Goal: Task Accomplishment & Management: Manage account settings

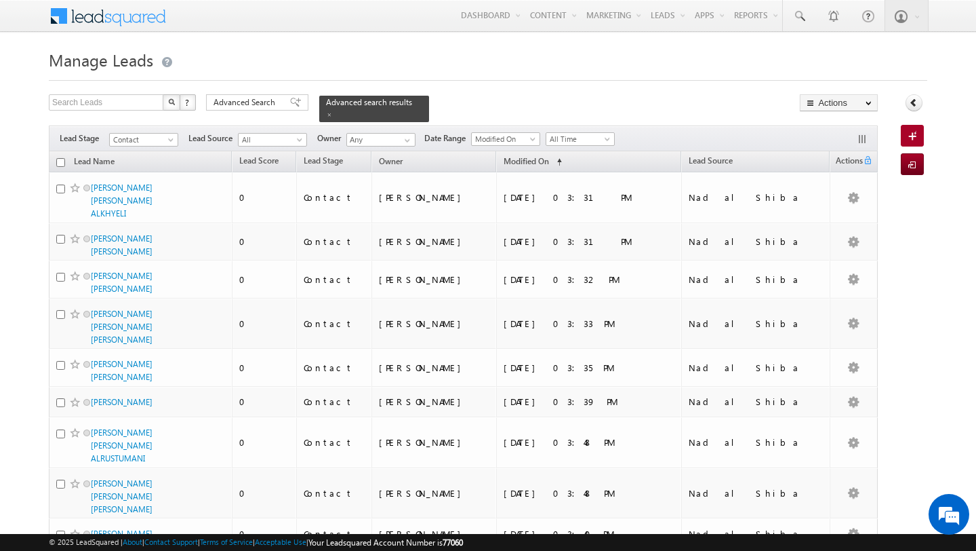
click at [233, 106] on span "Advanced Search" at bounding box center [247, 102] width 66 height 12
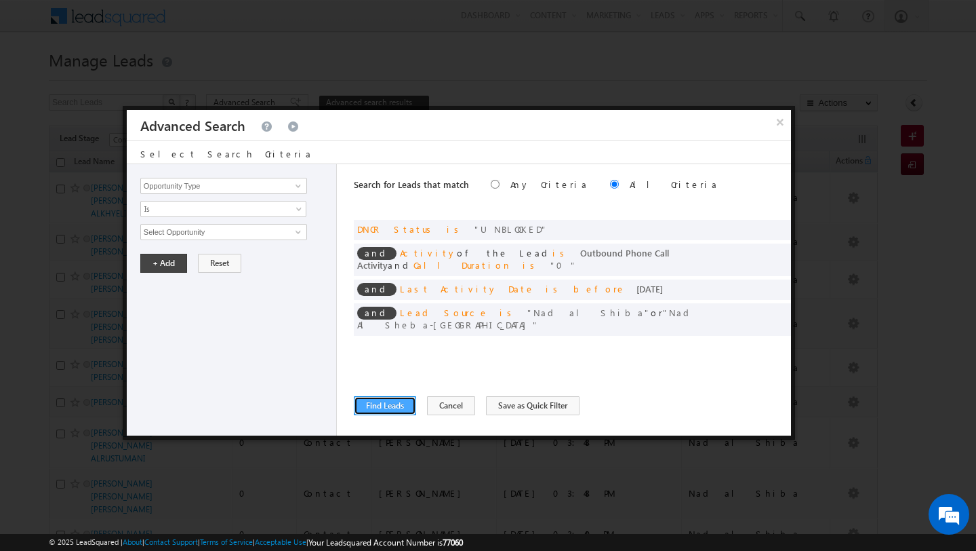
click at [379, 406] on button "Find Leads" at bounding box center [385, 405] width 62 height 19
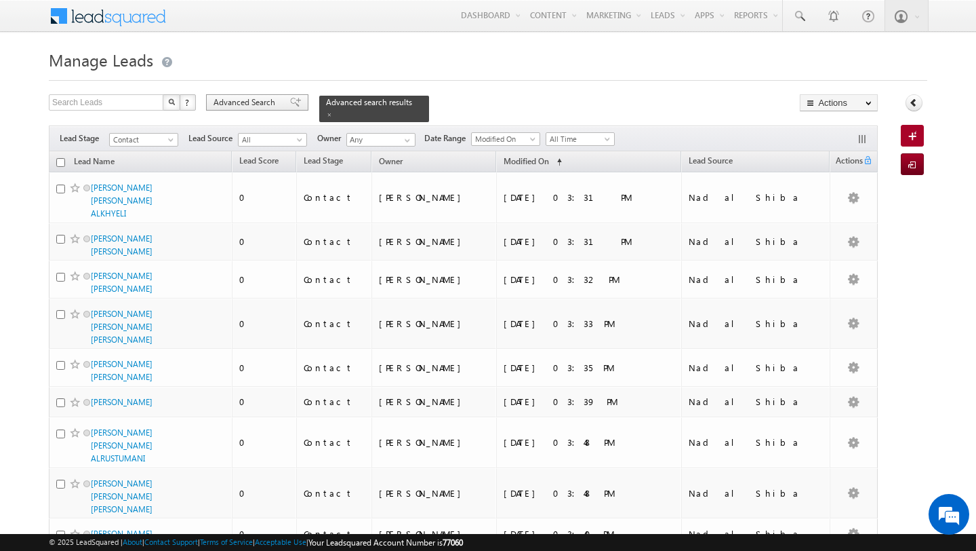
click at [247, 101] on span "Advanced Search" at bounding box center [247, 102] width 66 height 12
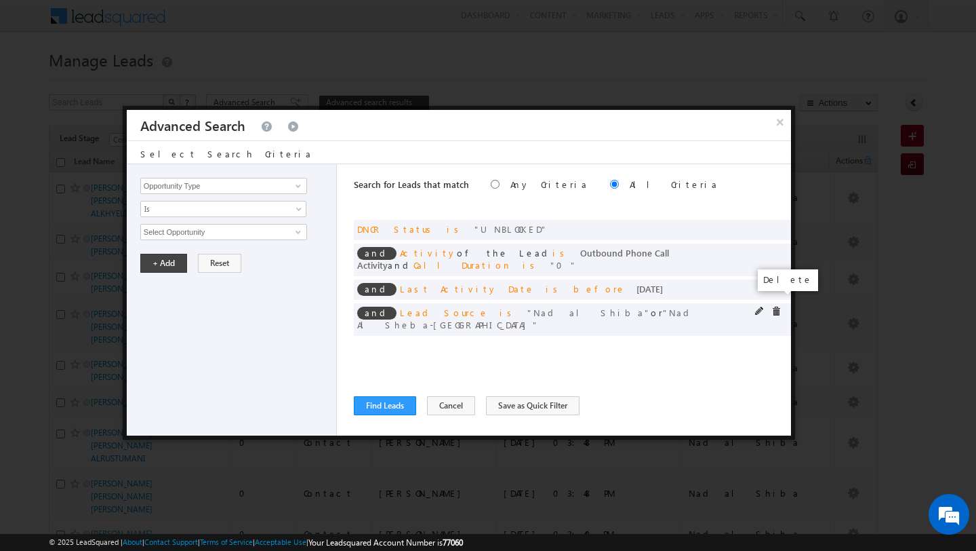
click at [778, 306] on span at bounding box center [776, 310] width 9 height 9
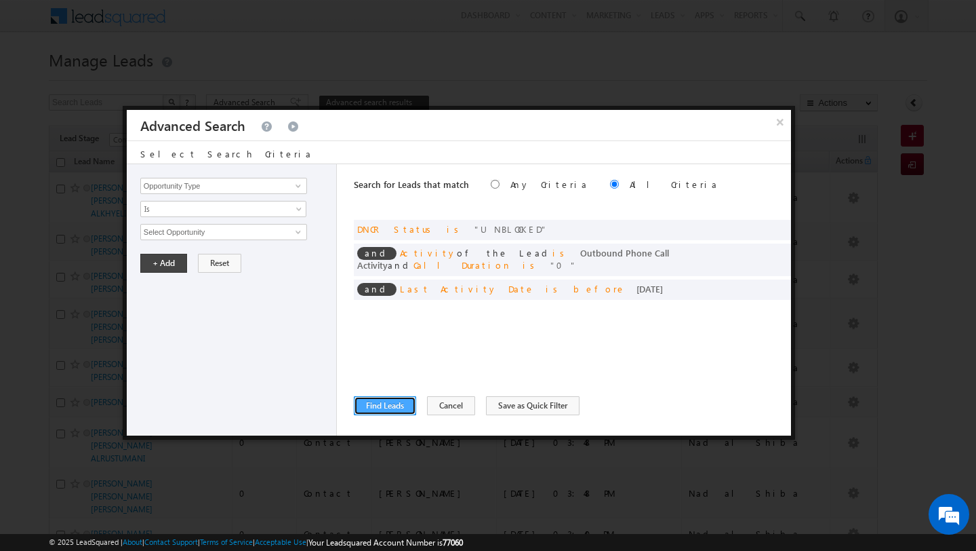
click at [381, 401] on button "Find Leads" at bounding box center [385, 405] width 62 height 19
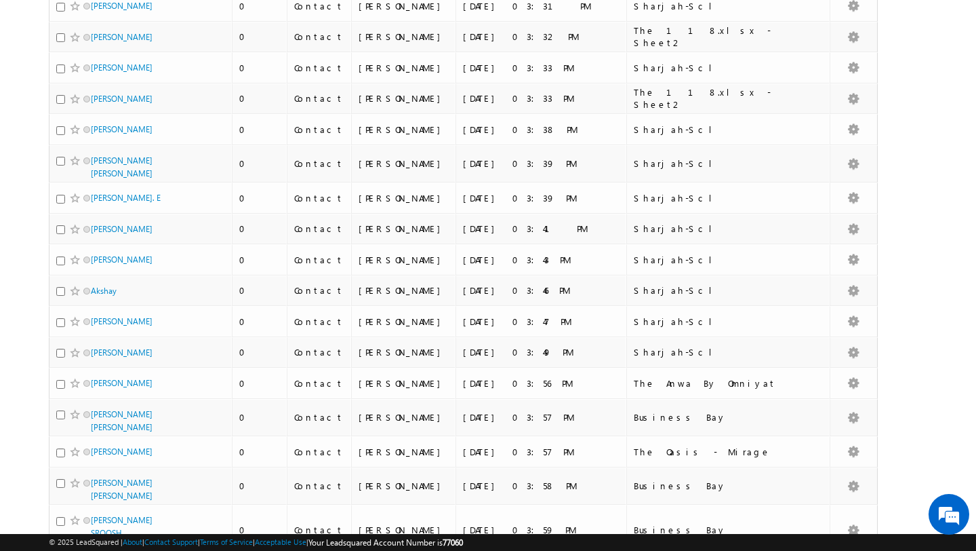
scroll to position [2981, 0]
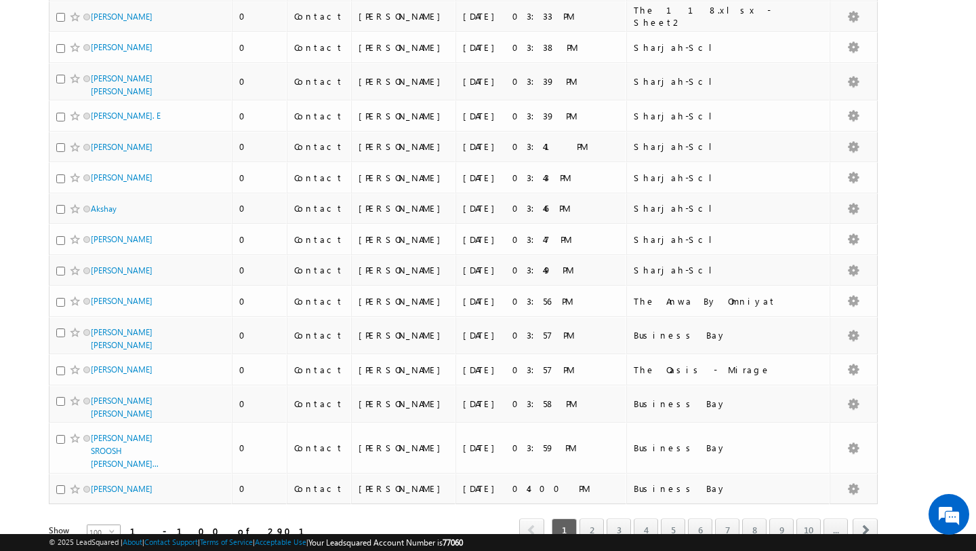
click at [96, 525] on span "100" at bounding box center [98, 532] width 22 height 15
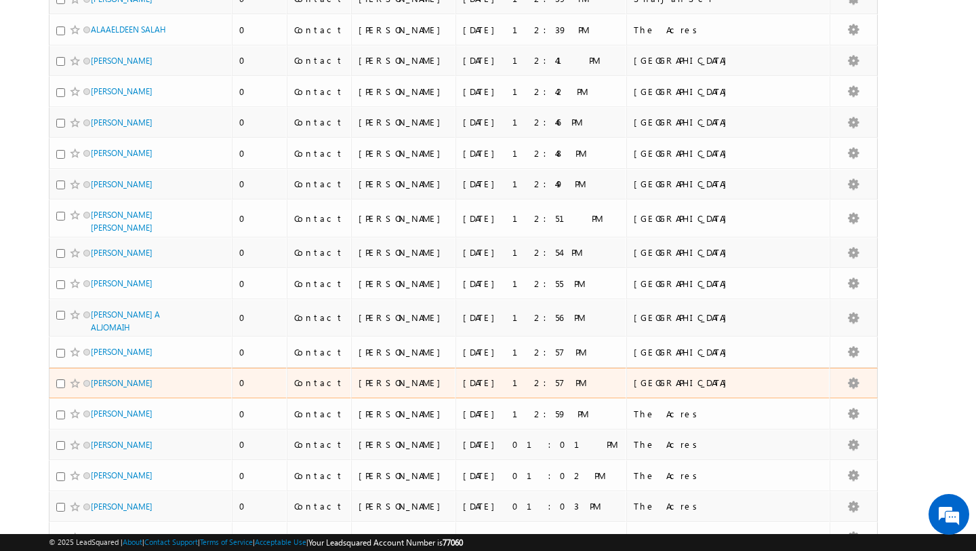
scroll to position [0, 0]
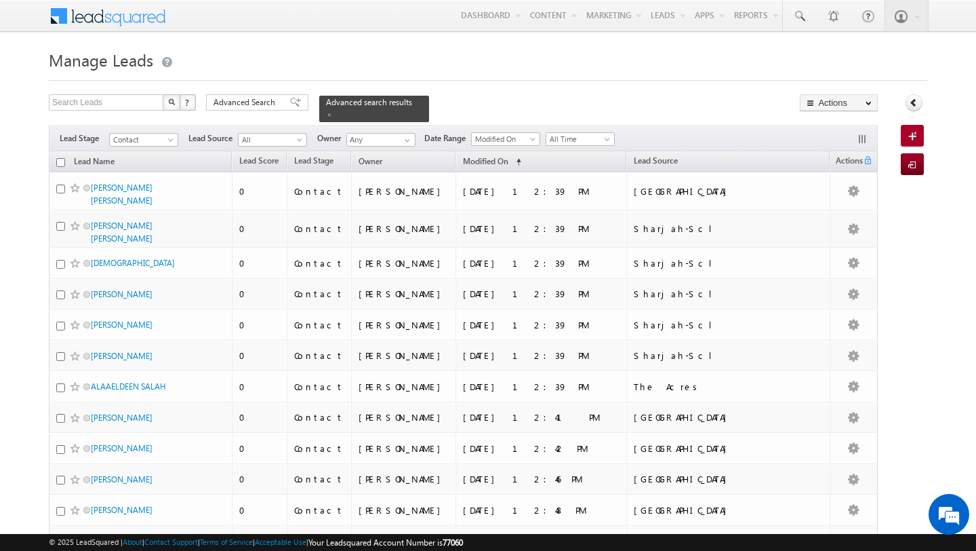
click at [62, 163] on input "checkbox" at bounding box center [60, 162] width 9 height 9
checkbox input "true"
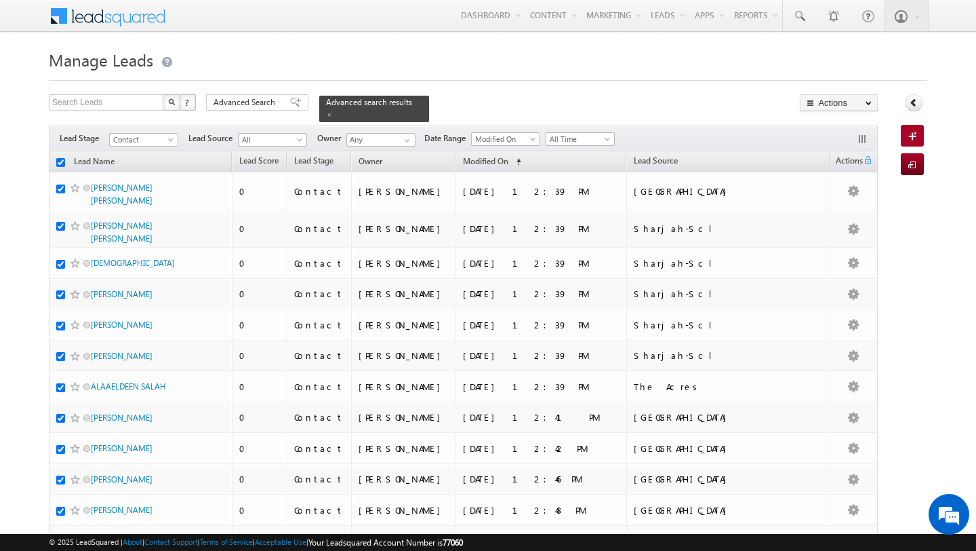
checkbox input "true"
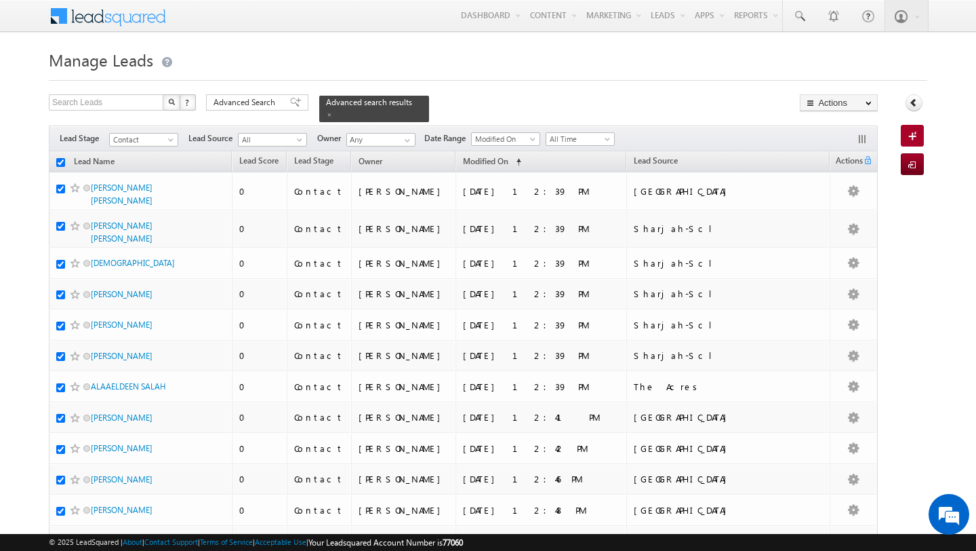
checkbox input "true"
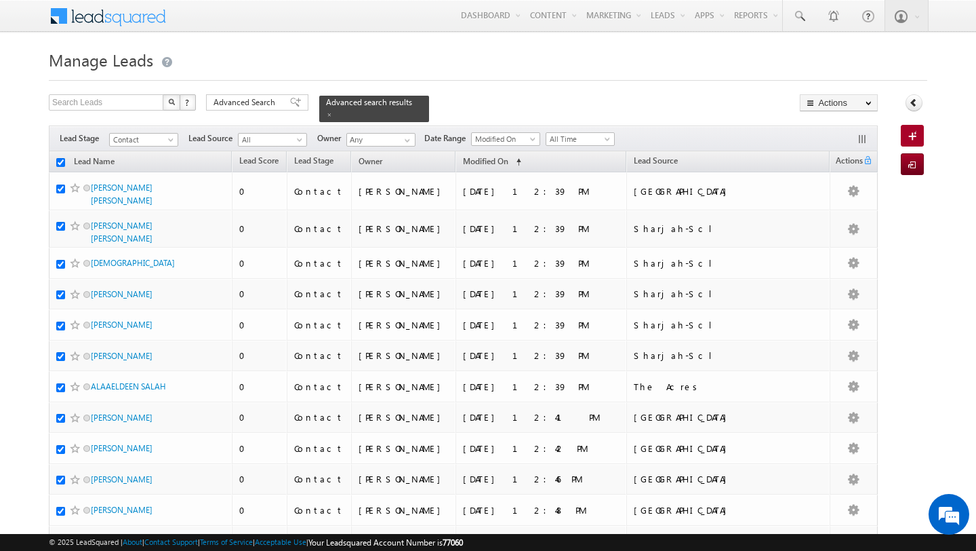
checkbox input "true"
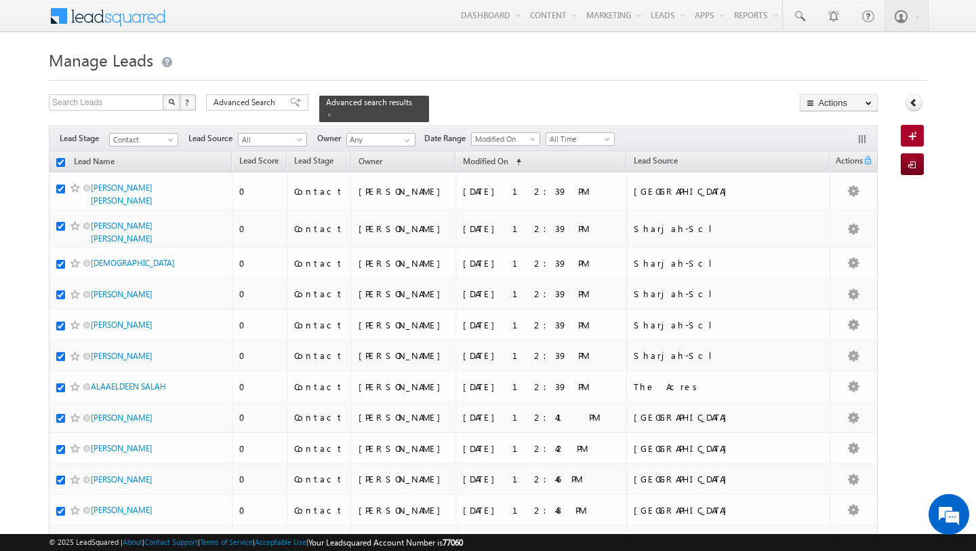
checkbox input "true"
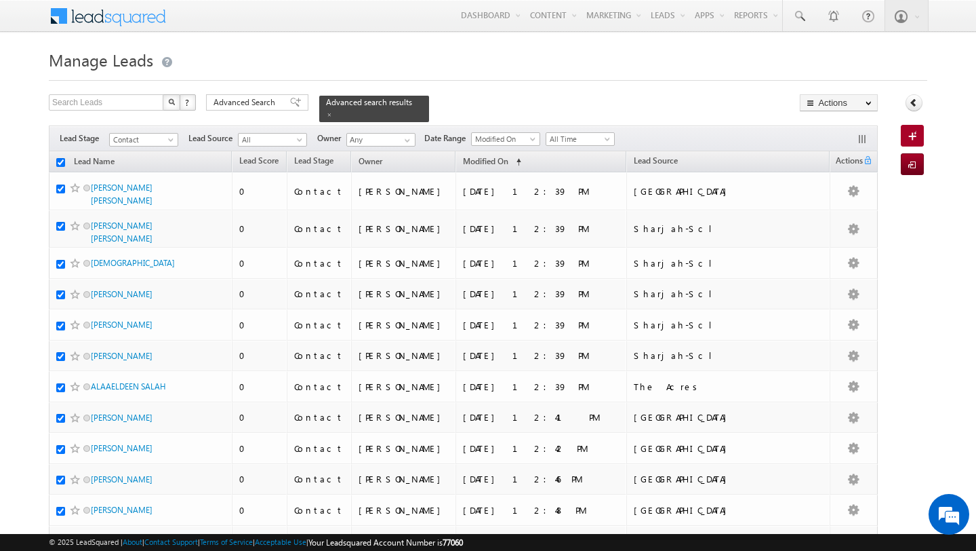
checkbox input "true"
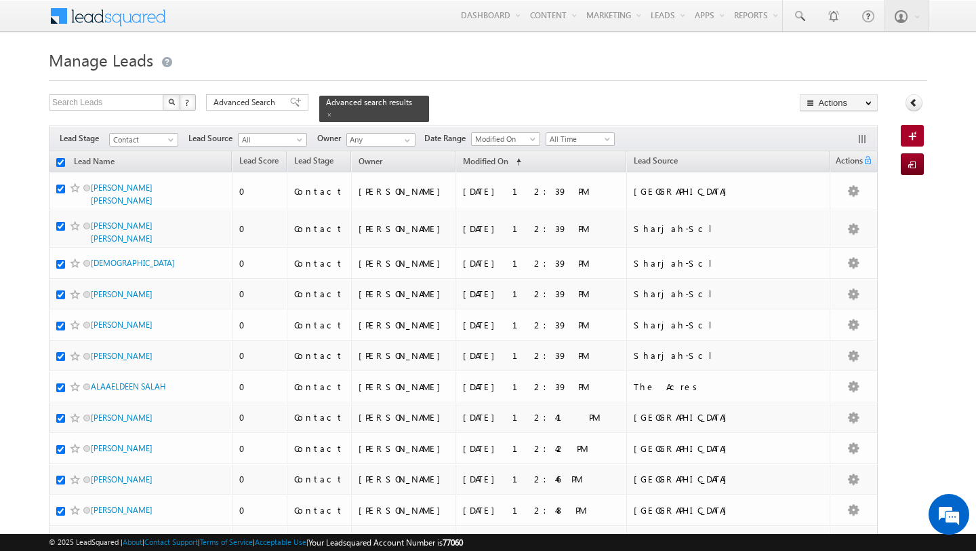
checkbox input "true"
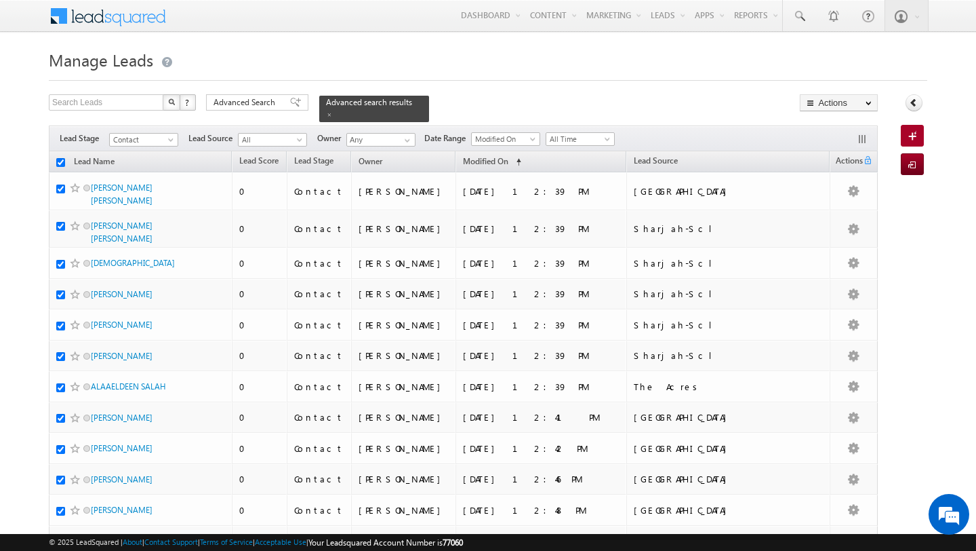
checkbox input "true"
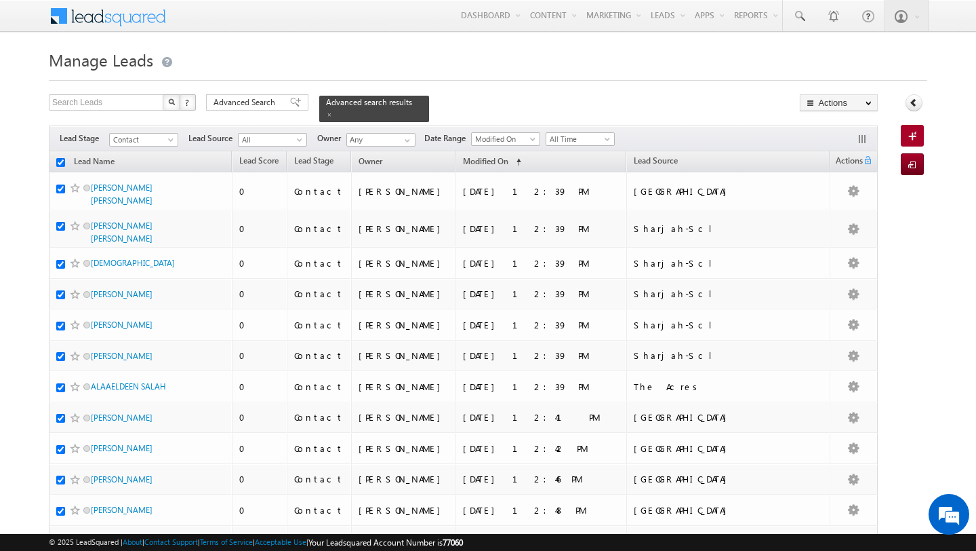
checkbox input "true"
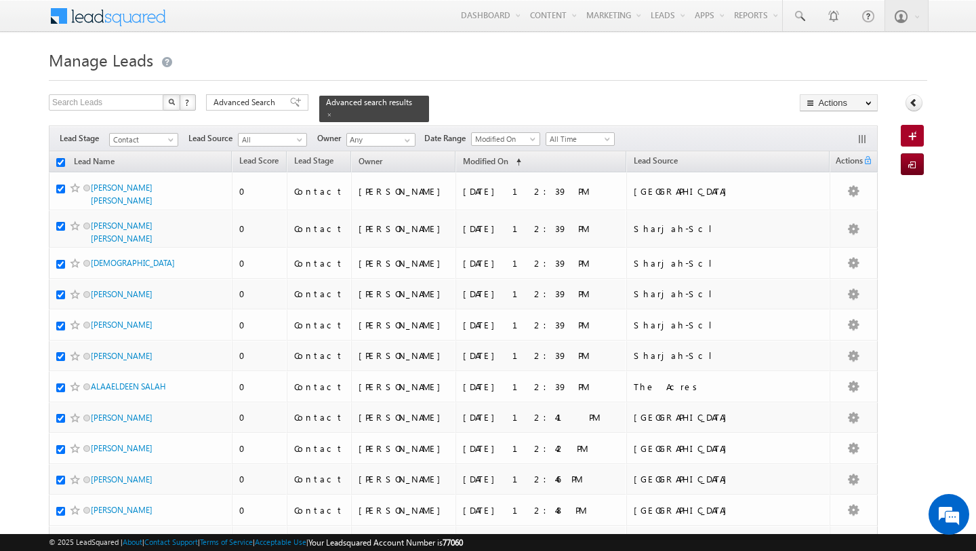
checkbox input "true"
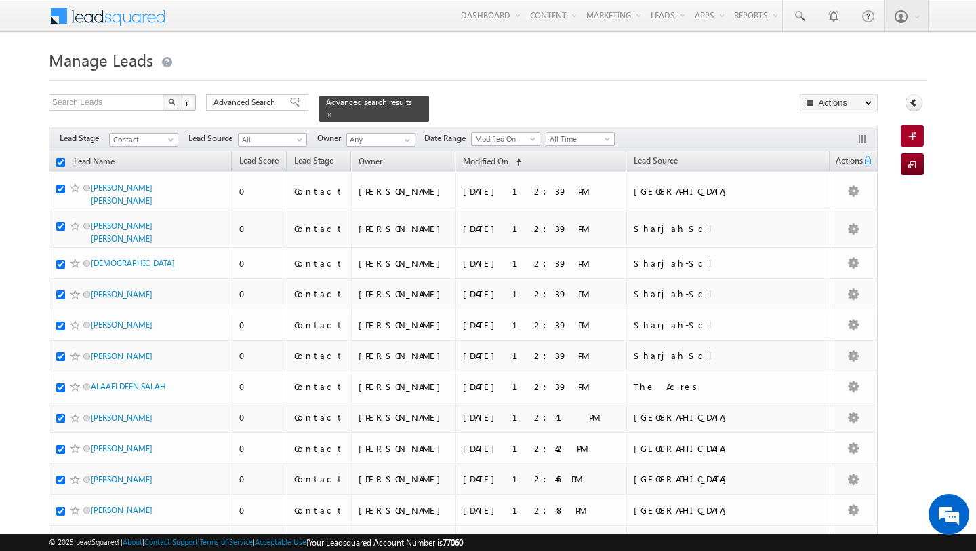
checkbox input "true"
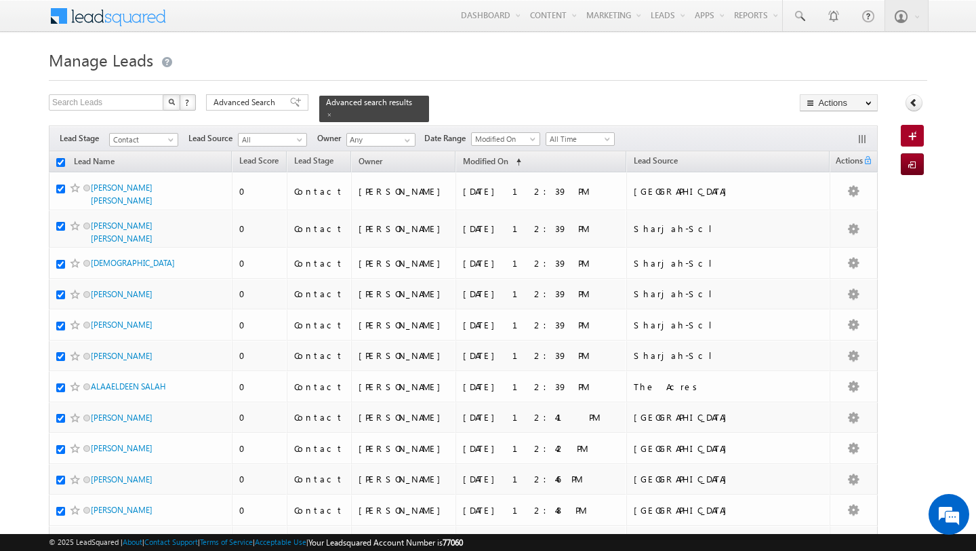
checkbox input "true"
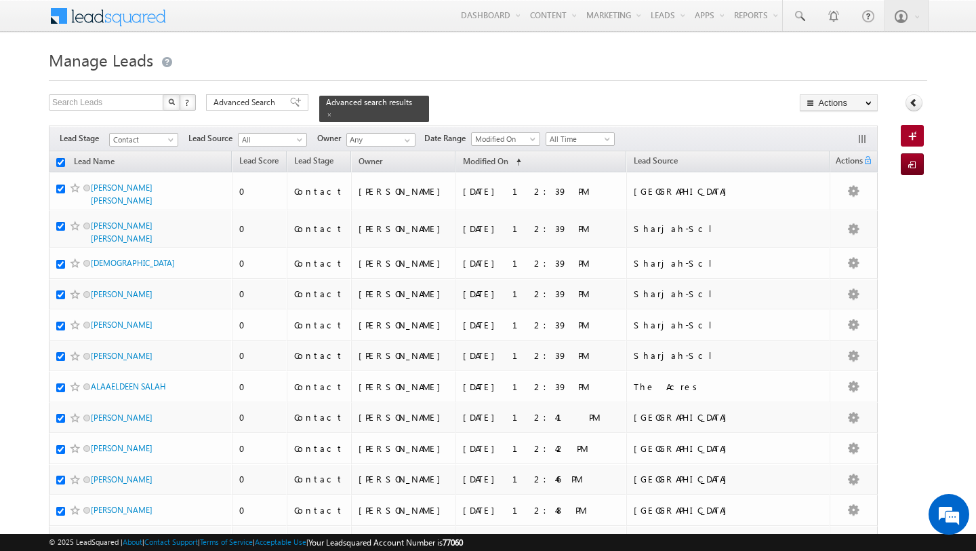
checkbox input "true"
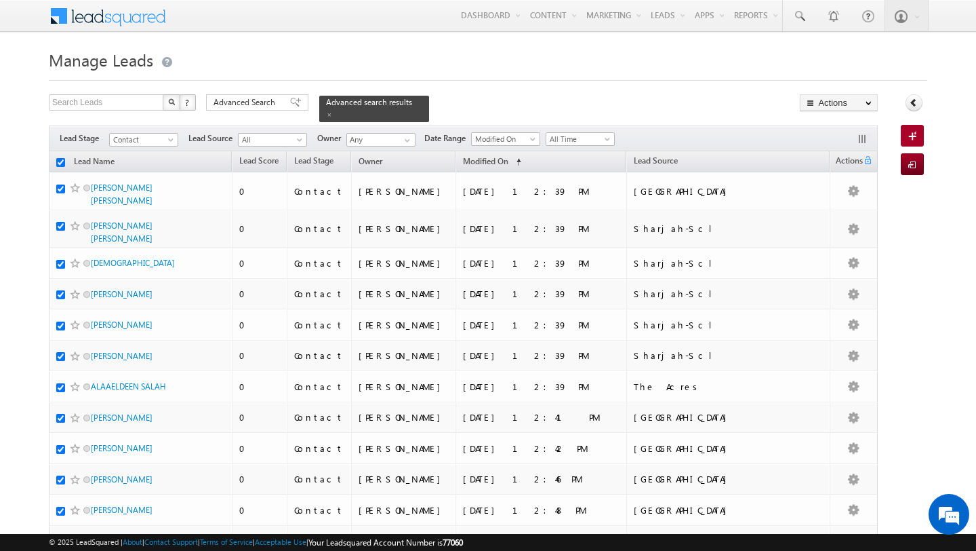
checkbox input "true"
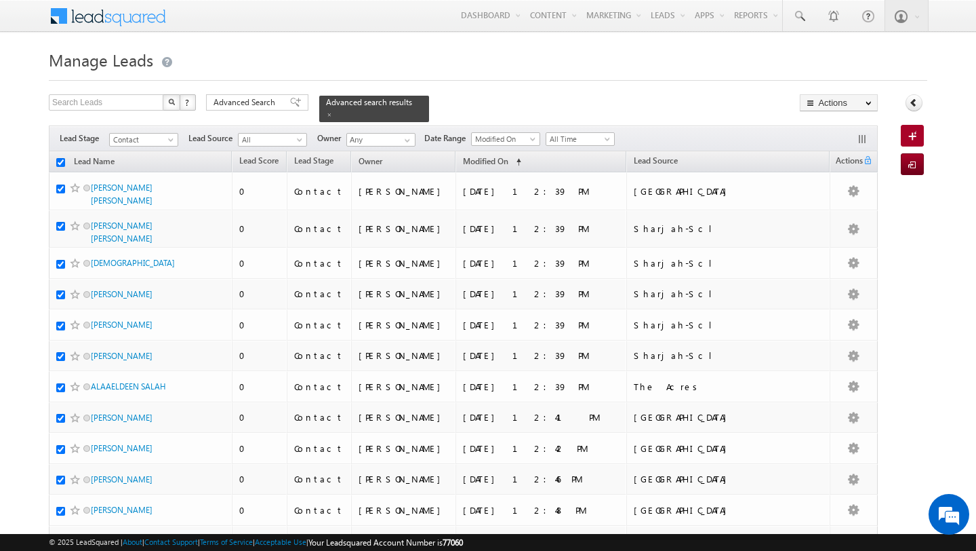
checkbox input "true"
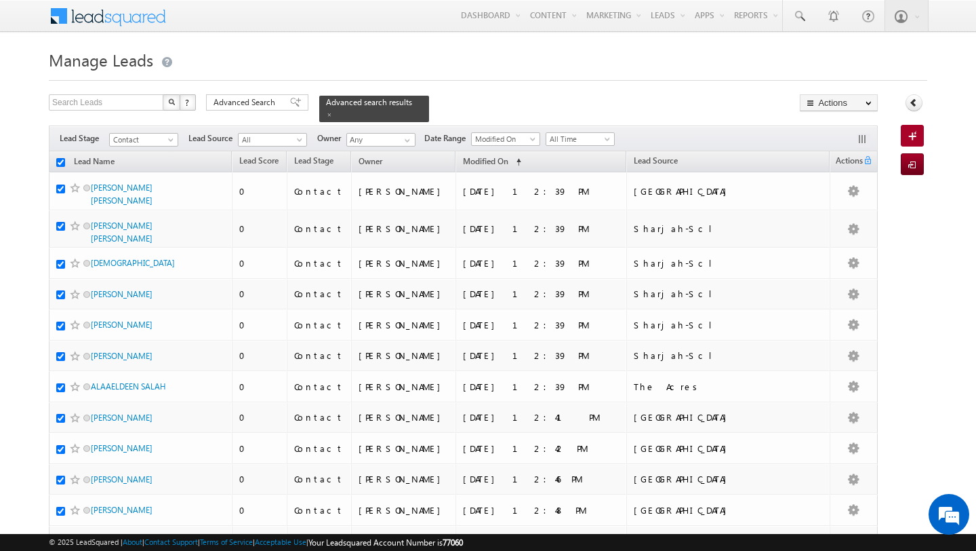
checkbox input "true"
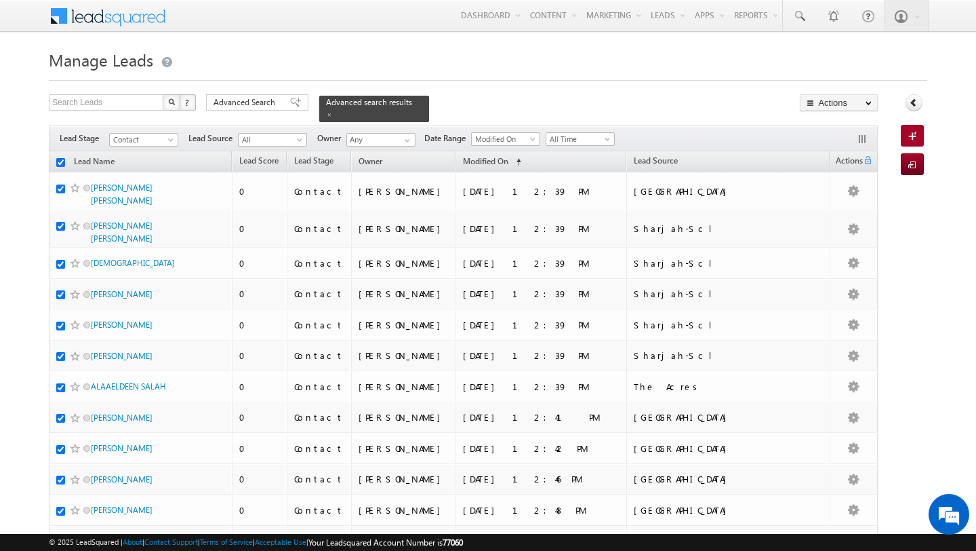
checkbox input "true"
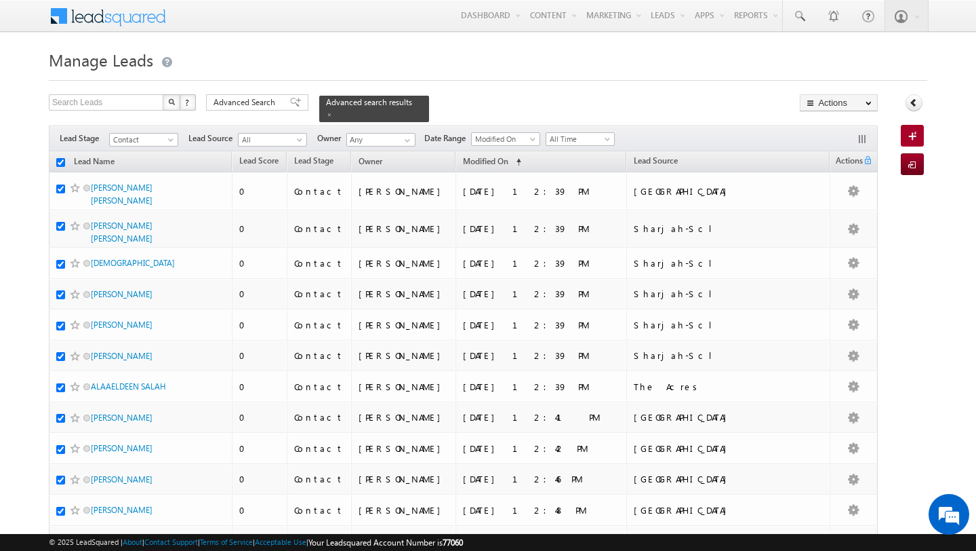
checkbox input "true"
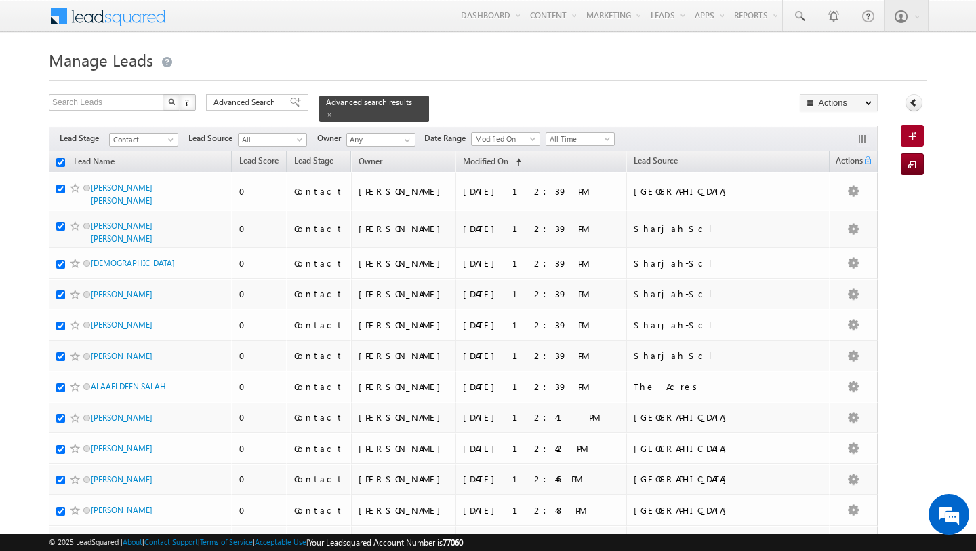
checkbox input "true"
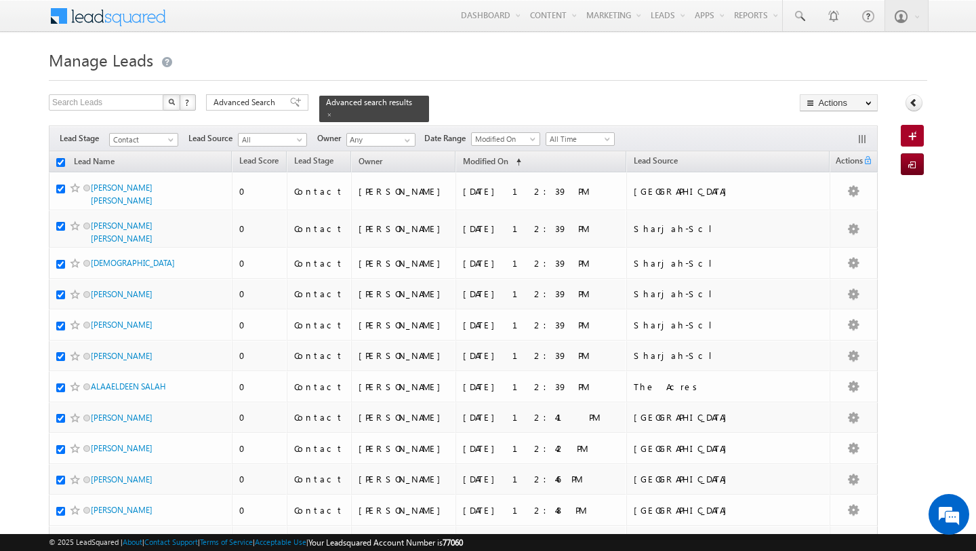
checkbox input "true"
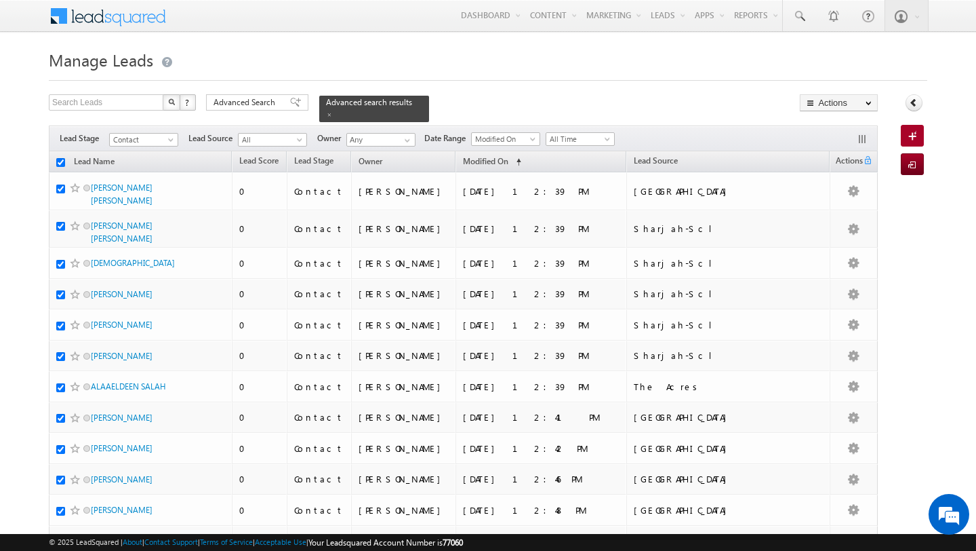
checkbox input "true"
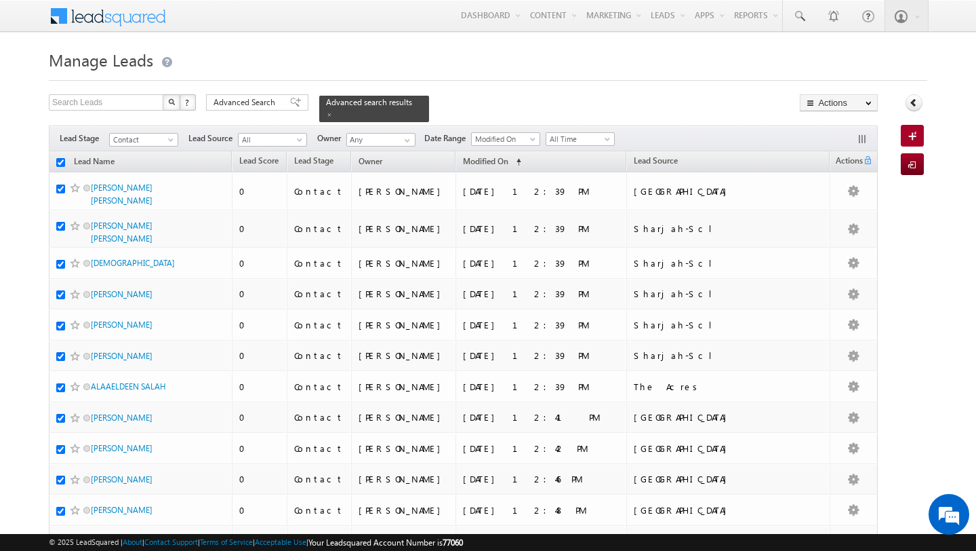
checkbox input "true"
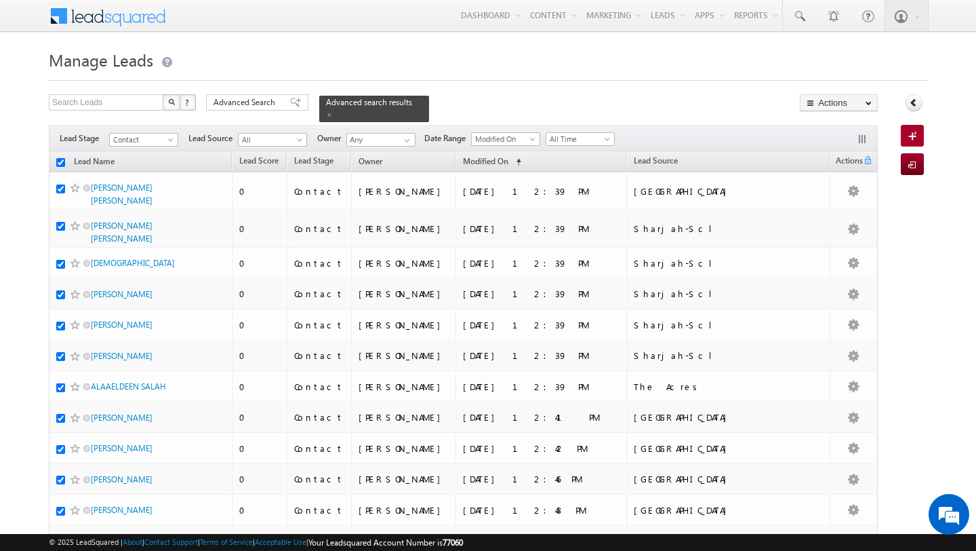
checkbox input "true"
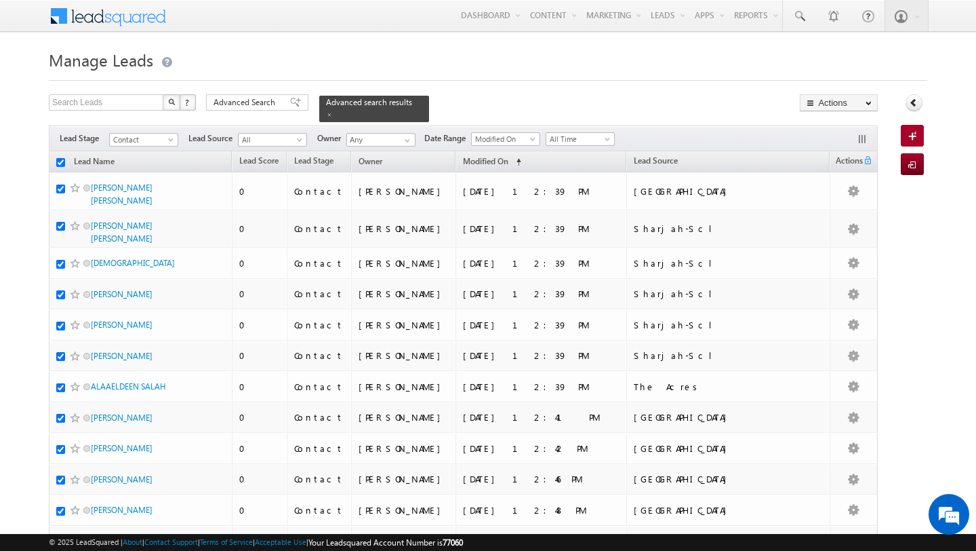
checkbox input "true"
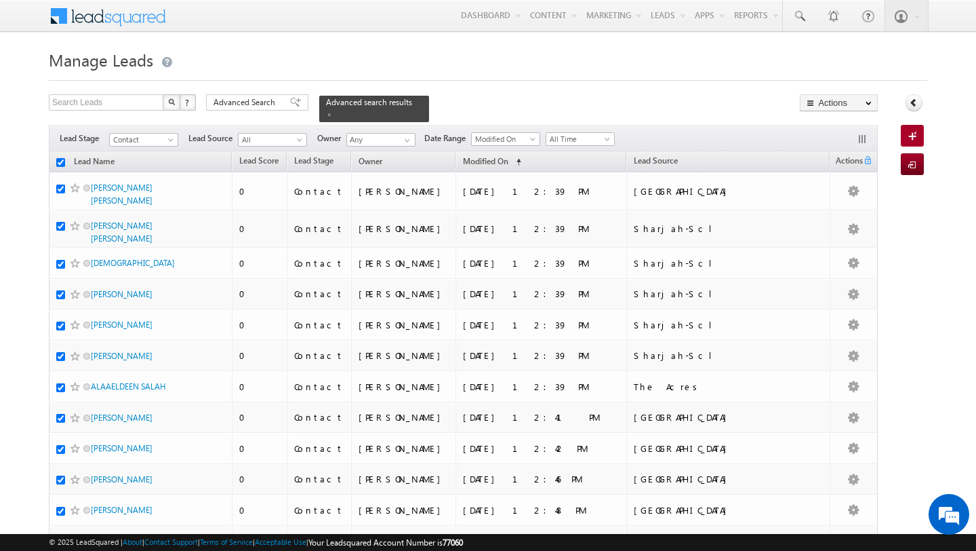
checkbox input "true"
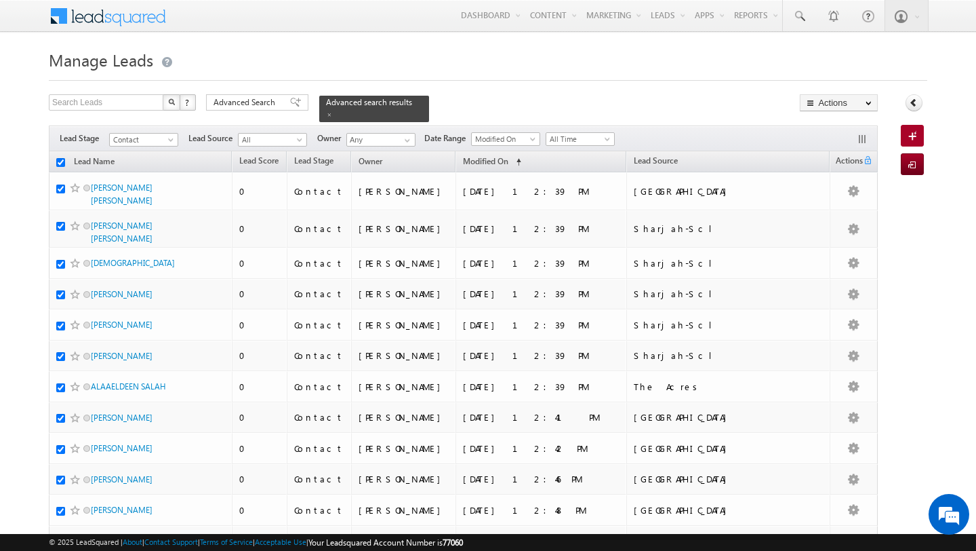
checkbox input "true"
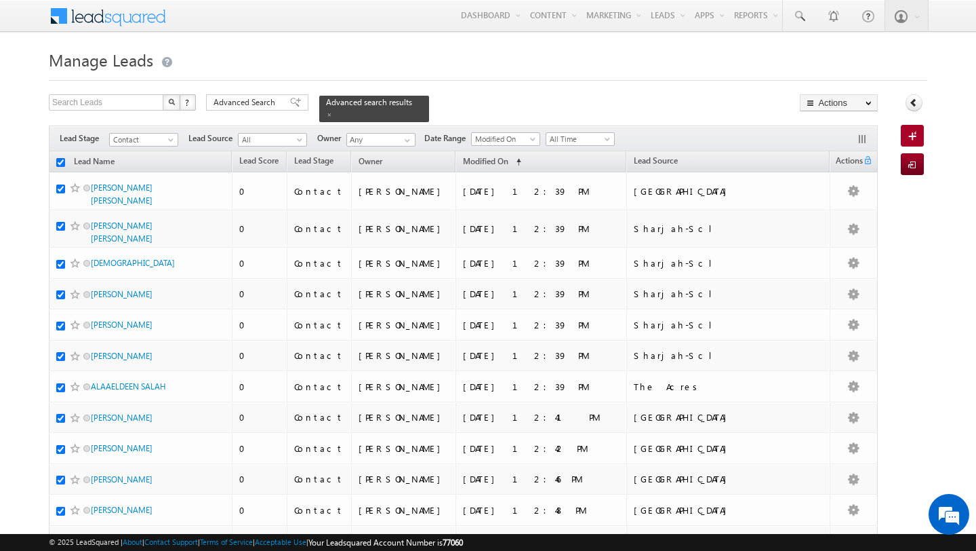
checkbox input "true"
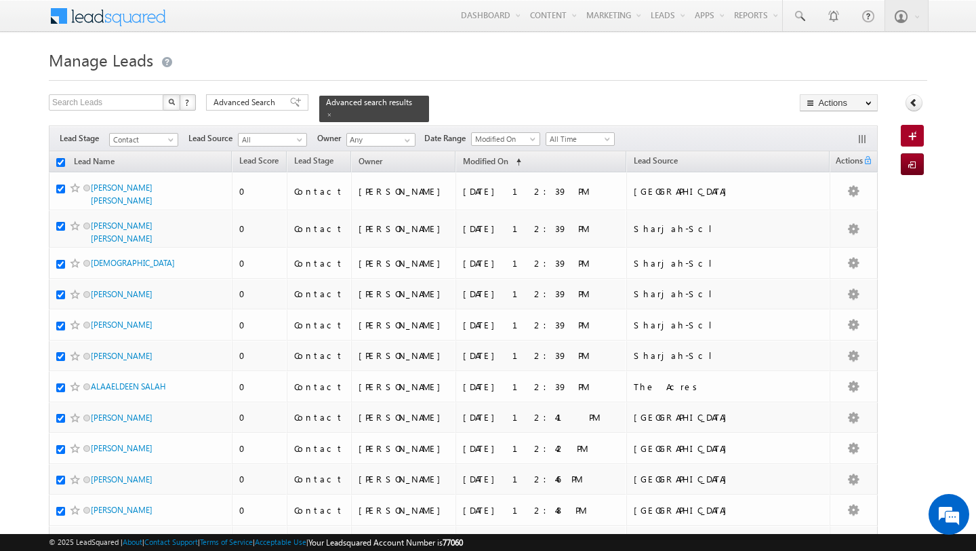
checkbox input "true"
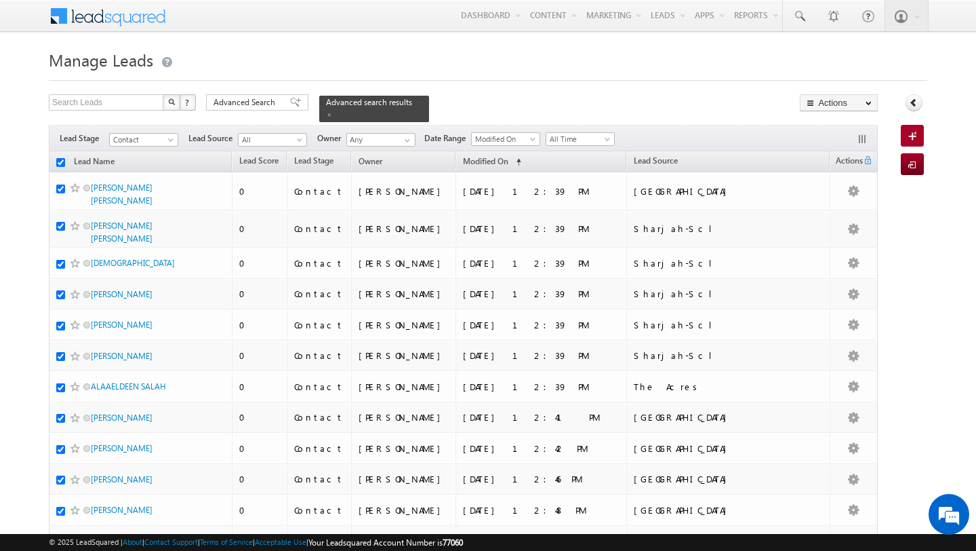
checkbox input "true"
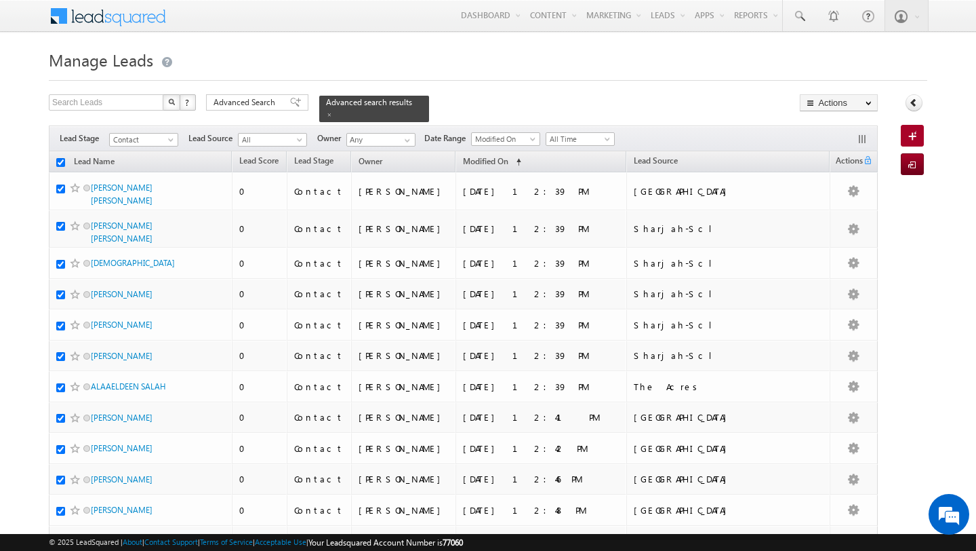
checkbox input "true"
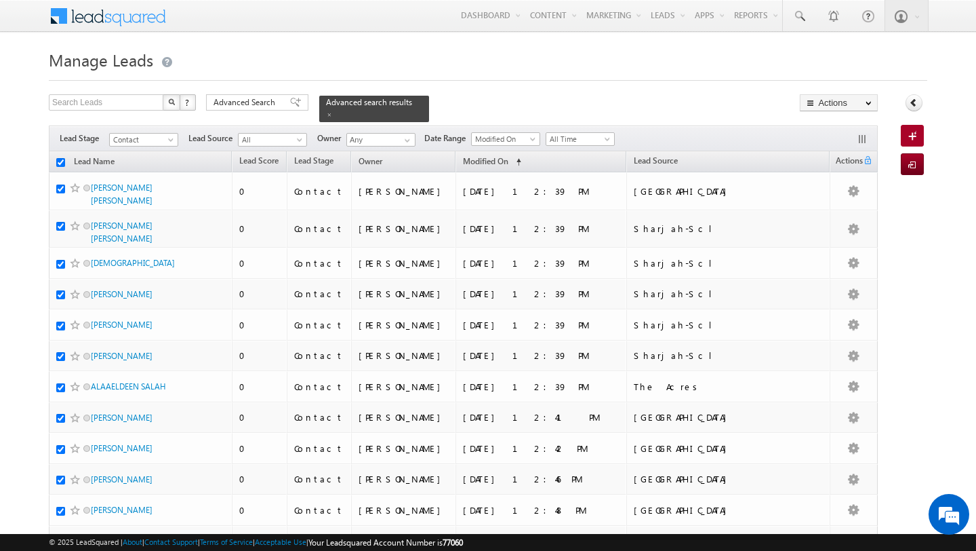
checkbox input "true"
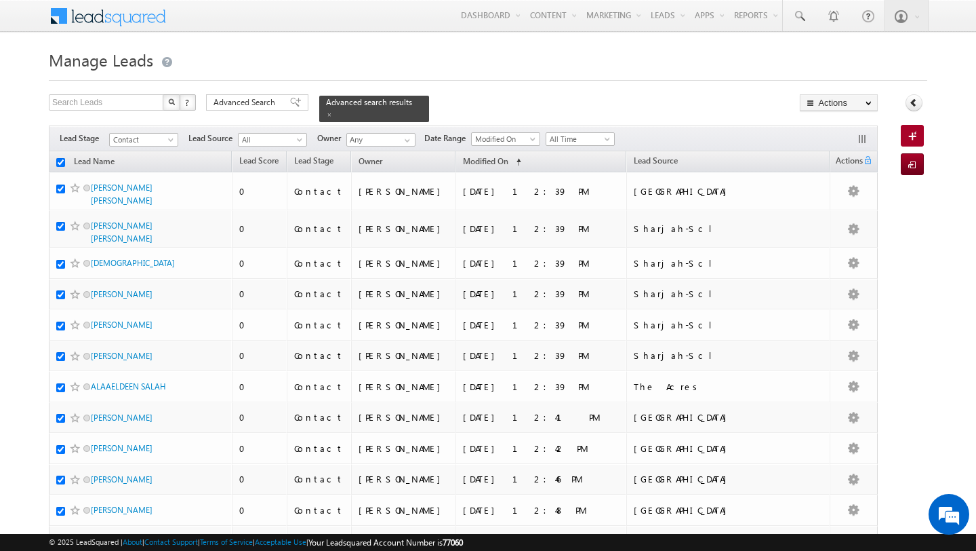
checkbox input "true"
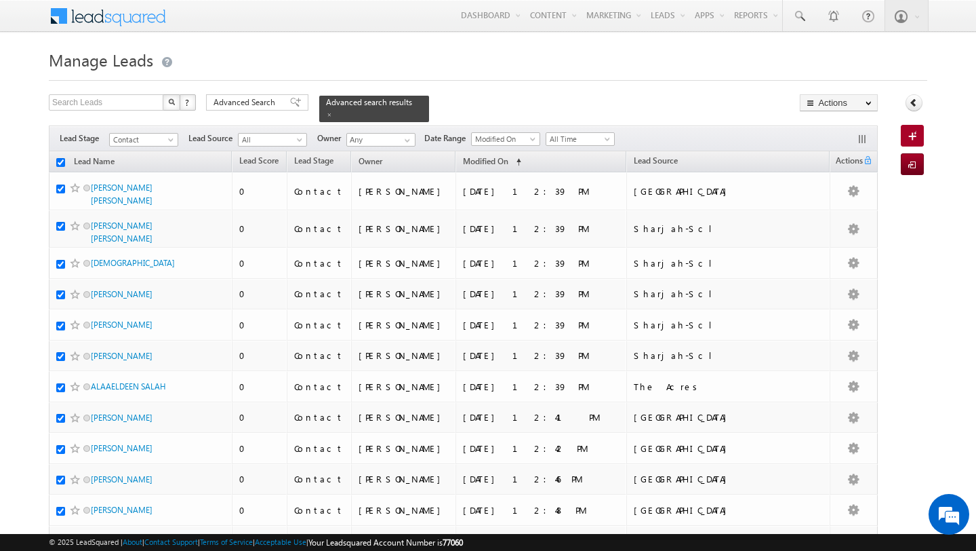
checkbox input "true"
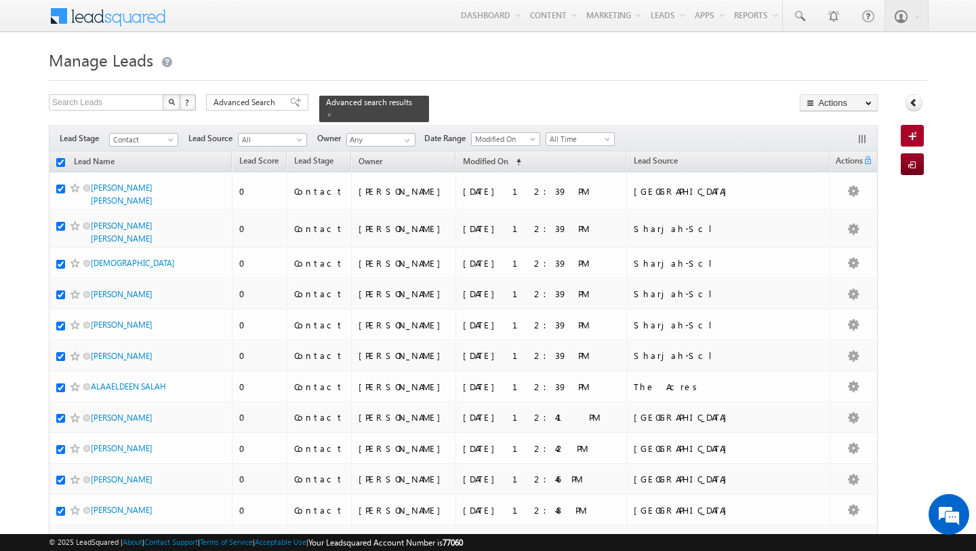
checkbox input "true"
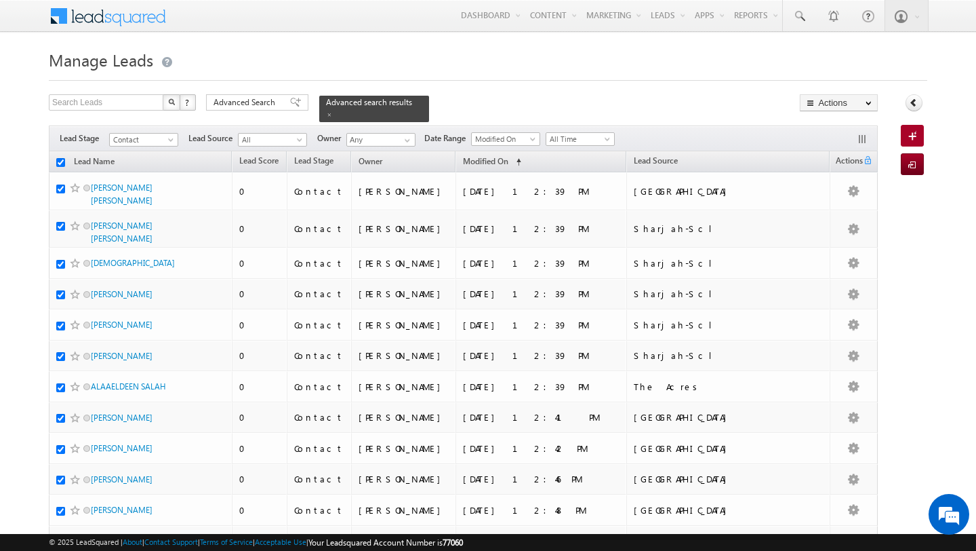
checkbox input "true"
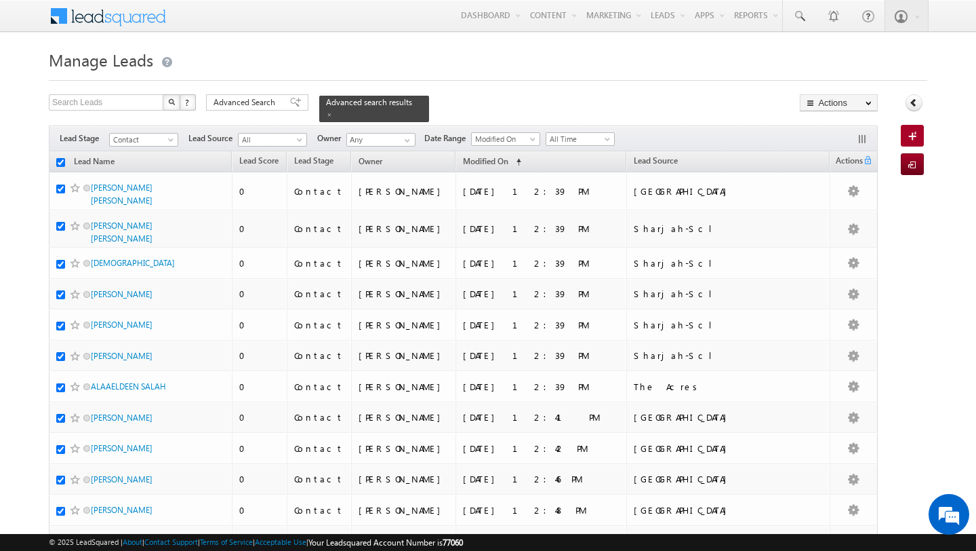
checkbox input "true"
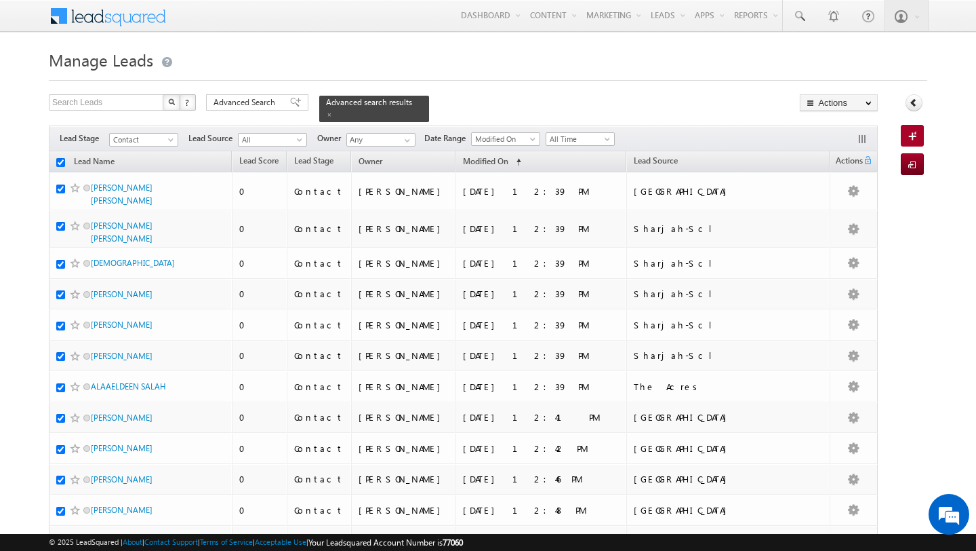
checkbox input "true"
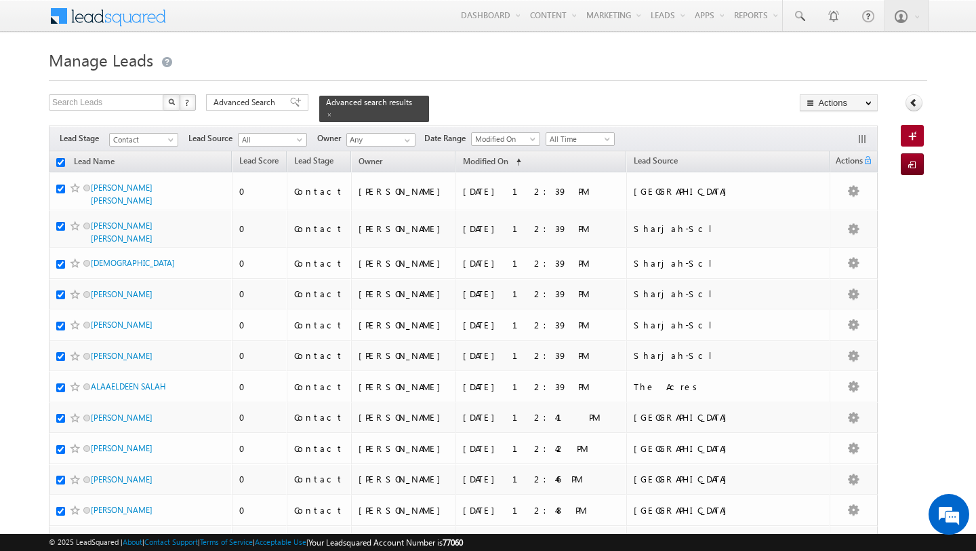
checkbox input "true"
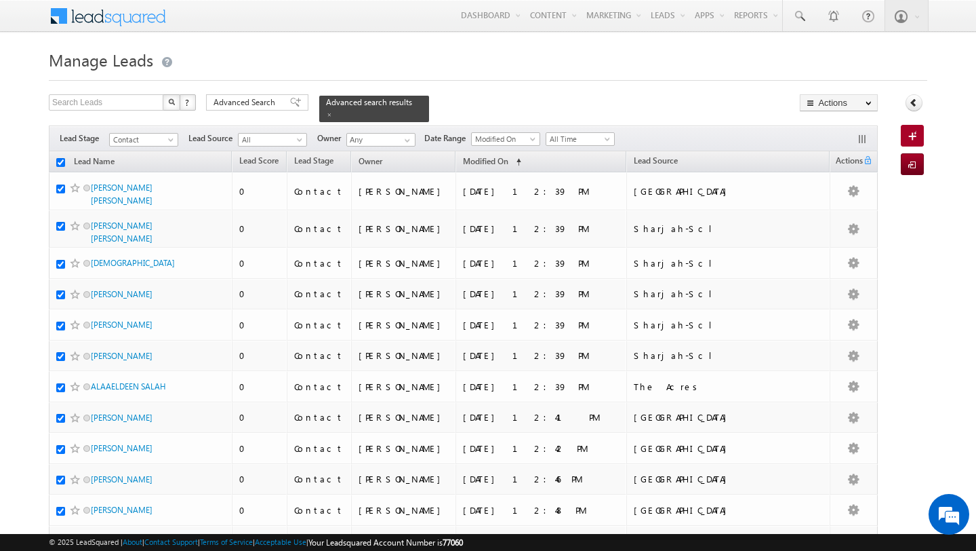
checkbox input "true"
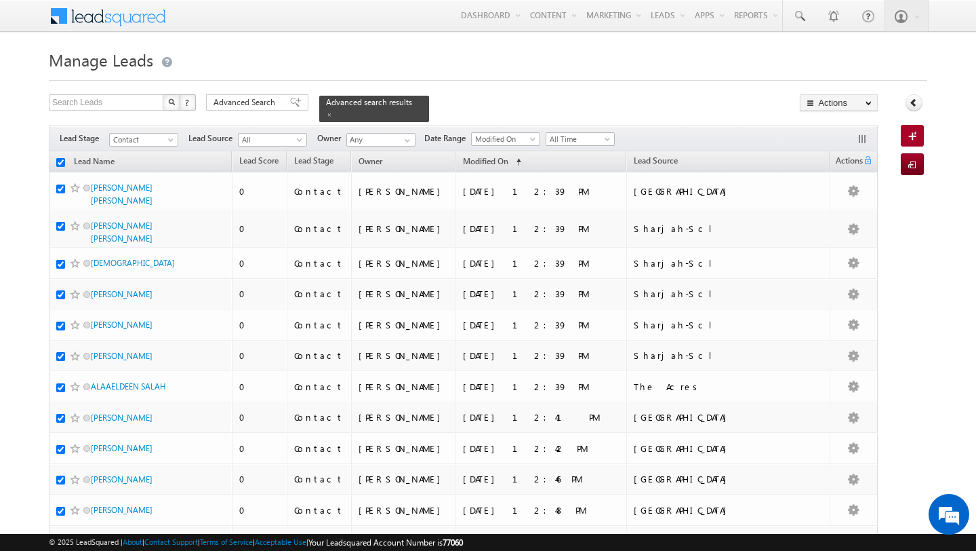
checkbox input "true"
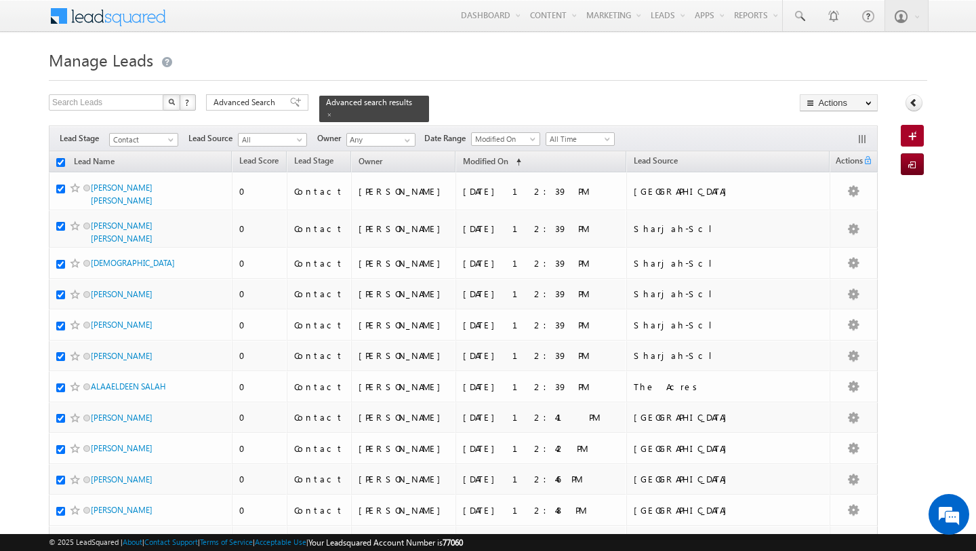
checkbox input "true"
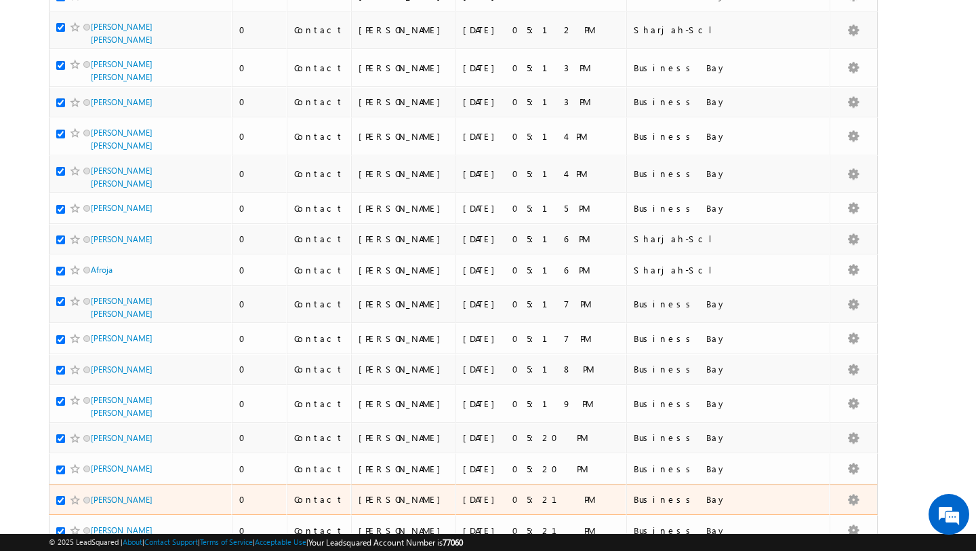
scroll to position [6355, 0]
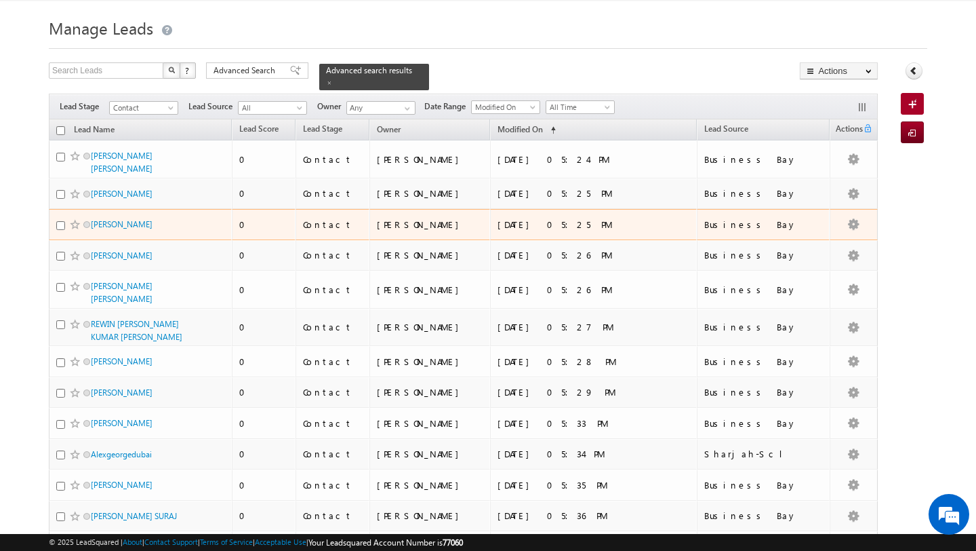
scroll to position [0, 0]
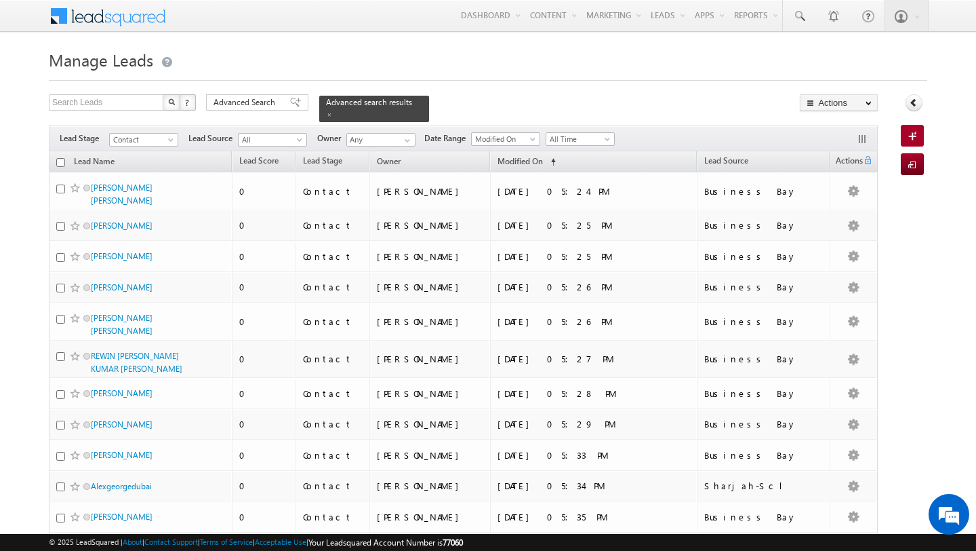
click at [62, 163] on input "checkbox" at bounding box center [60, 162] width 9 height 9
click at [264, 105] on span "Advanced Search" at bounding box center [247, 102] width 66 height 12
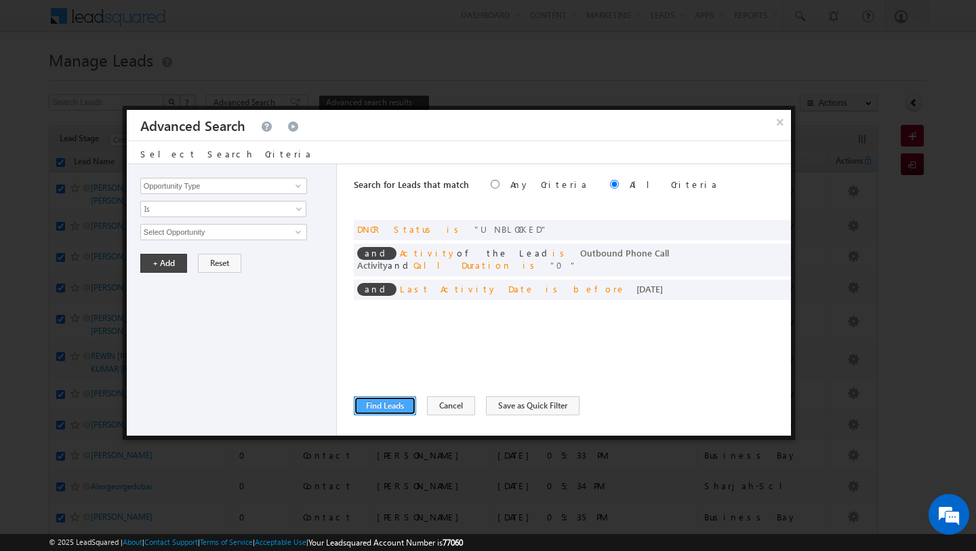
click at [390, 404] on button "Find Leads" at bounding box center [385, 405] width 62 height 19
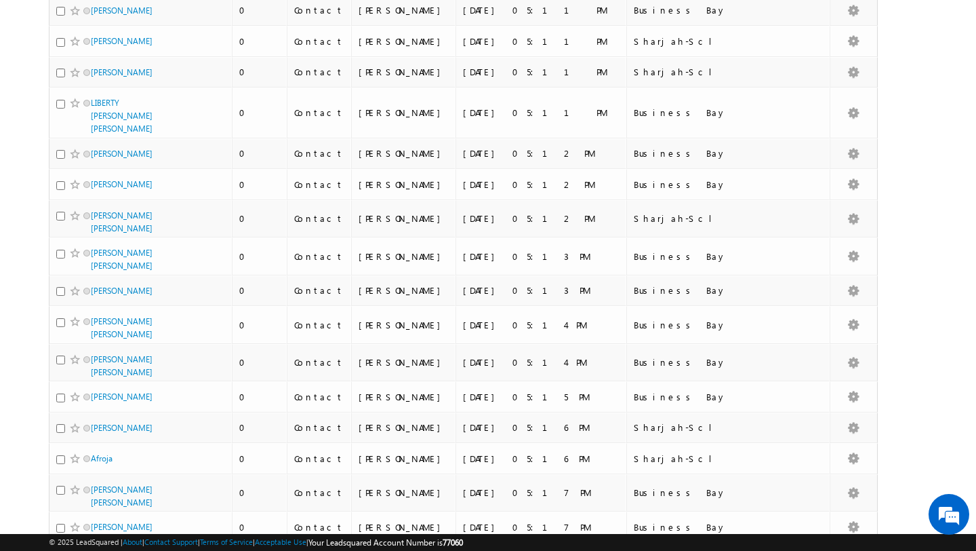
scroll to position [6355, 0]
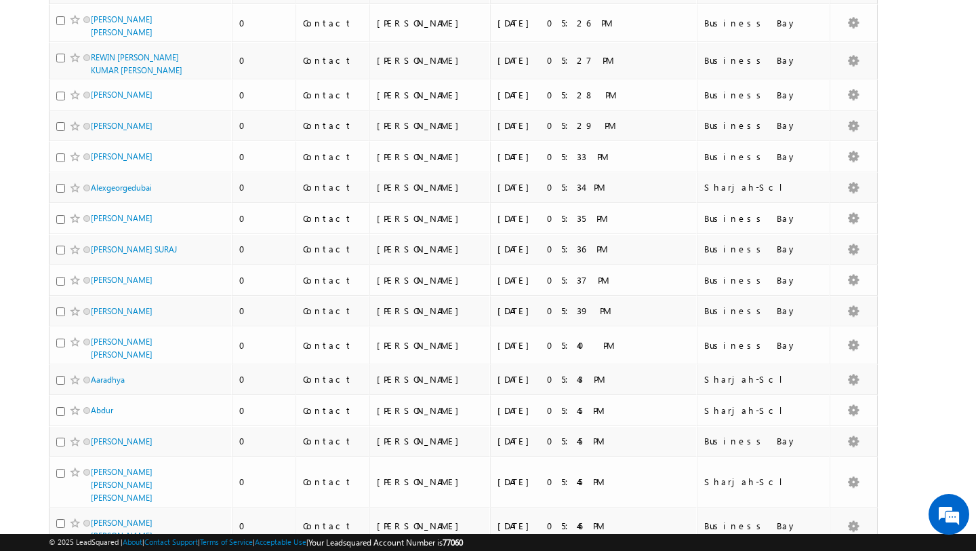
scroll to position [0, 0]
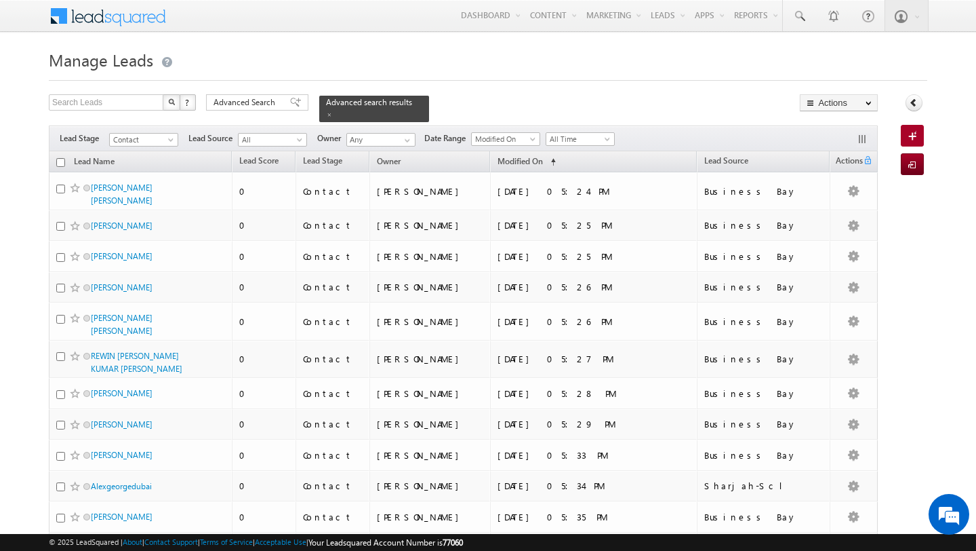
click at [61, 163] on input "checkbox" at bounding box center [60, 162] width 9 height 9
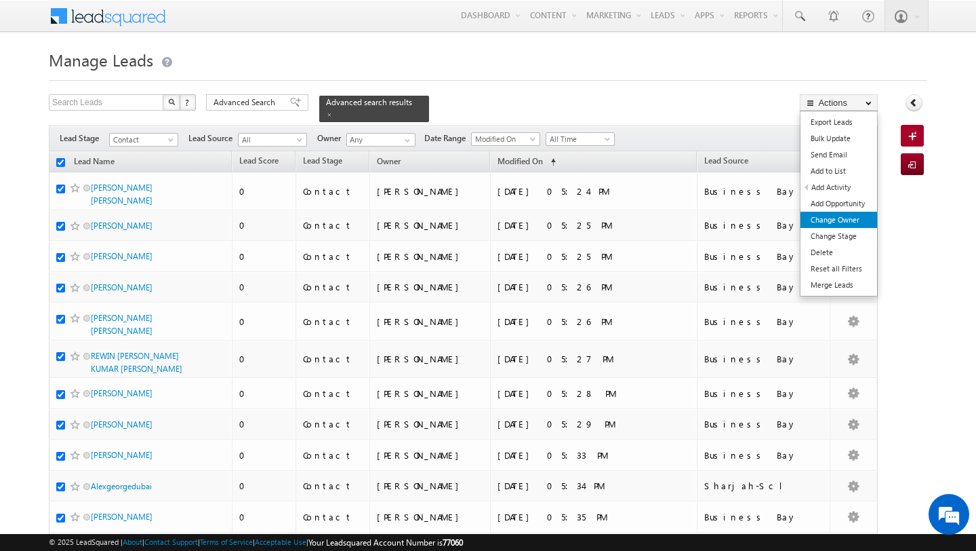
click at [851, 216] on link "Change Owner" at bounding box center [839, 220] width 77 height 16
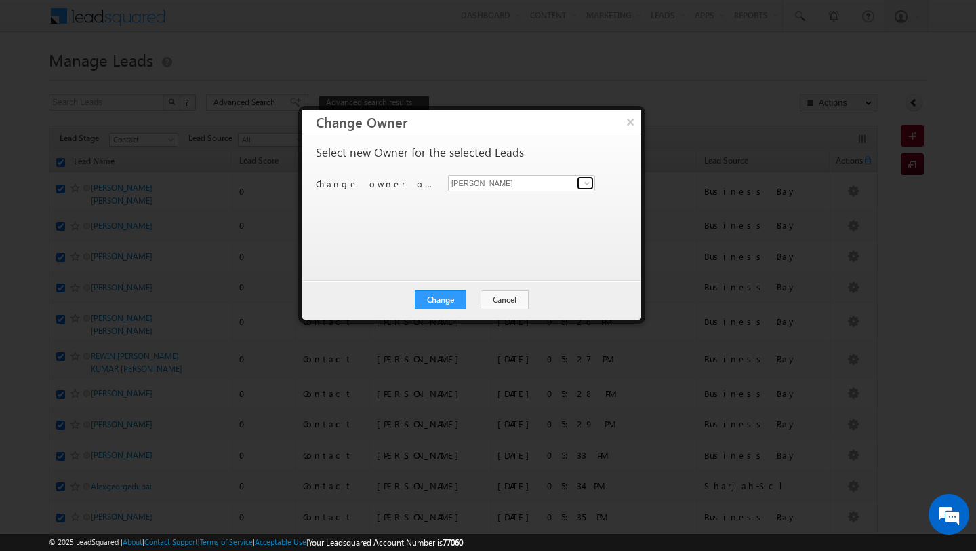
click at [582, 187] on span at bounding box center [587, 183] width 11 height 11
click at [528, 202] on link "Shubham Mhaske Shubham.Mhaske@indglobal.ae" at bounding box center [521, 204] width 147 height 26
click at [457, 294] on button "Change" at bounding box center [441, 299] width 52 height 19
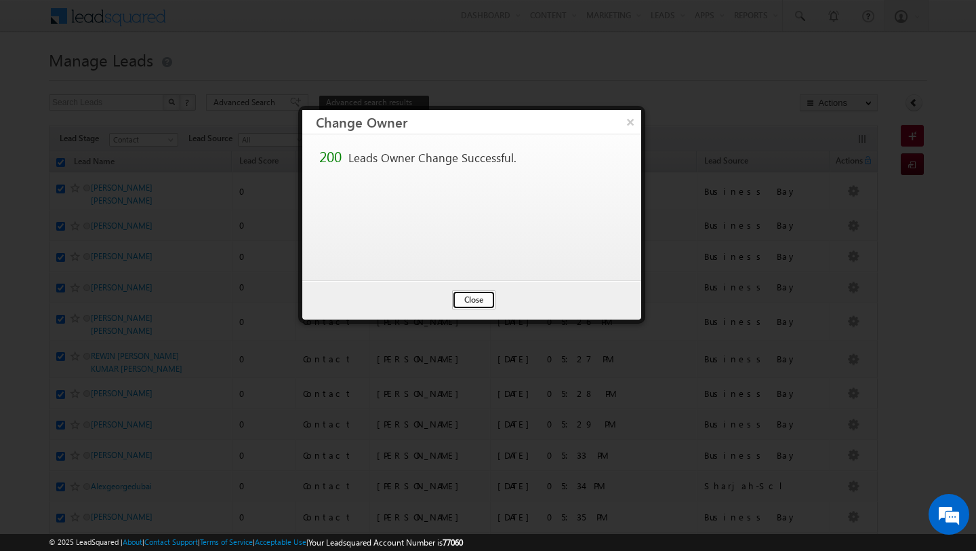
click at [472, 302] on button "Close" at bounding box center [473, 299] width 43 height 19
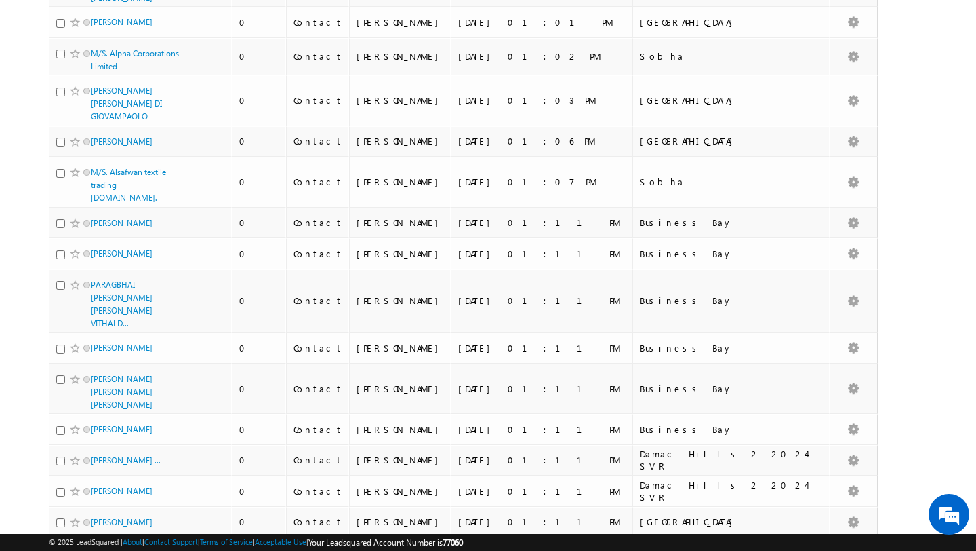
scroll to position [6660, 0]
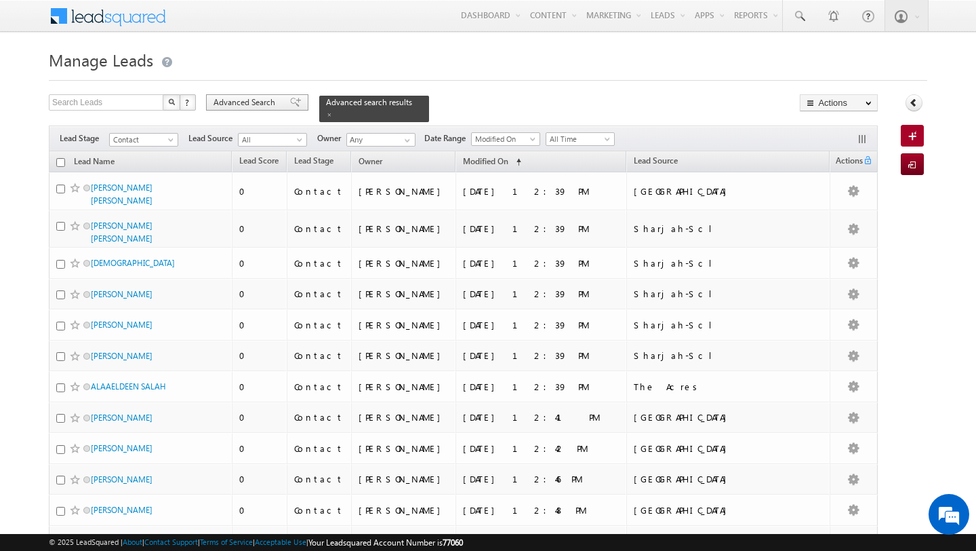
click at [240, 100] on span "Advanced Search" at bounding box center [247, 102] width 66 height 12
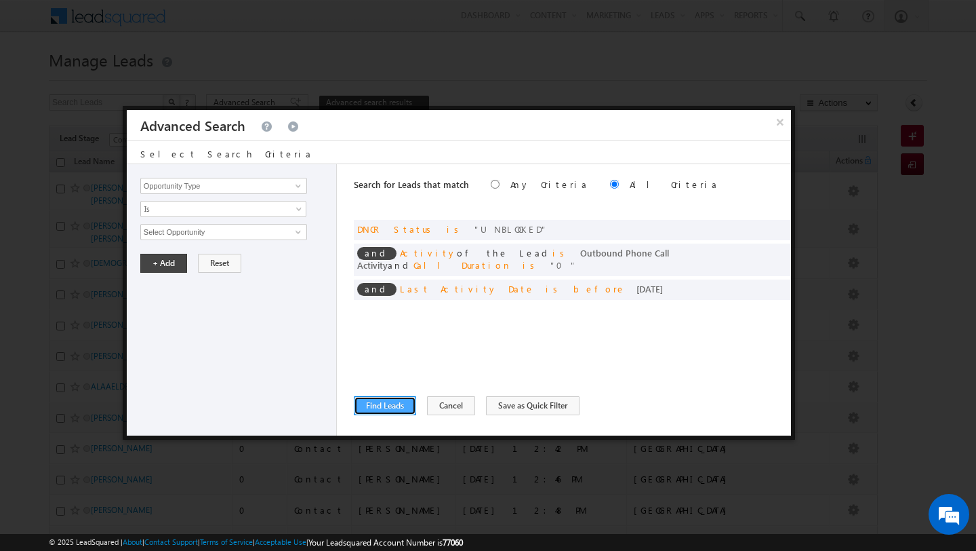
click at [377, 406] on button "Find Leads" at bounding box center [385, 405] width 62 height 19
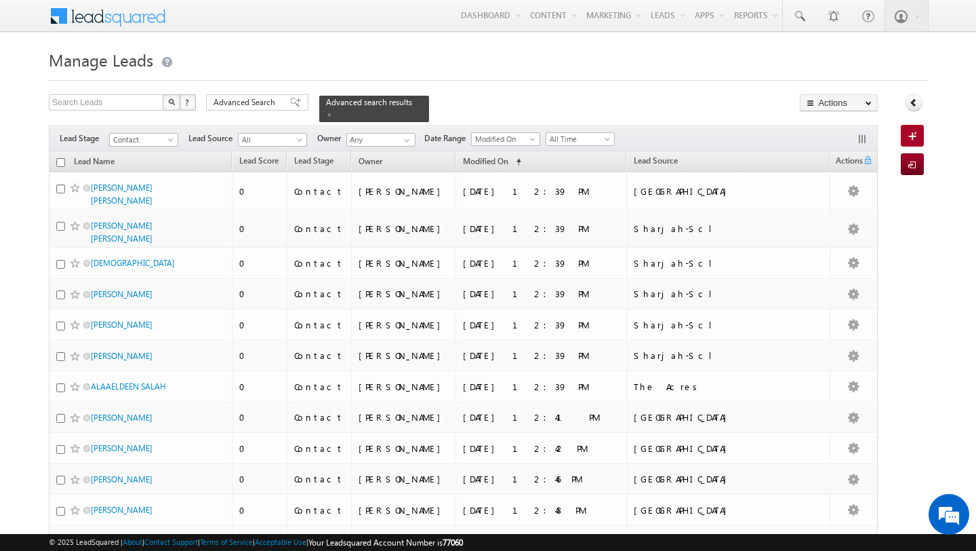
click at [263, 58] on h1 "Manage Leads" at bounding box center [488, 58] width 879 height 26
click at [410, 140] on span at bounding box center [407, 140] width 11 height 11
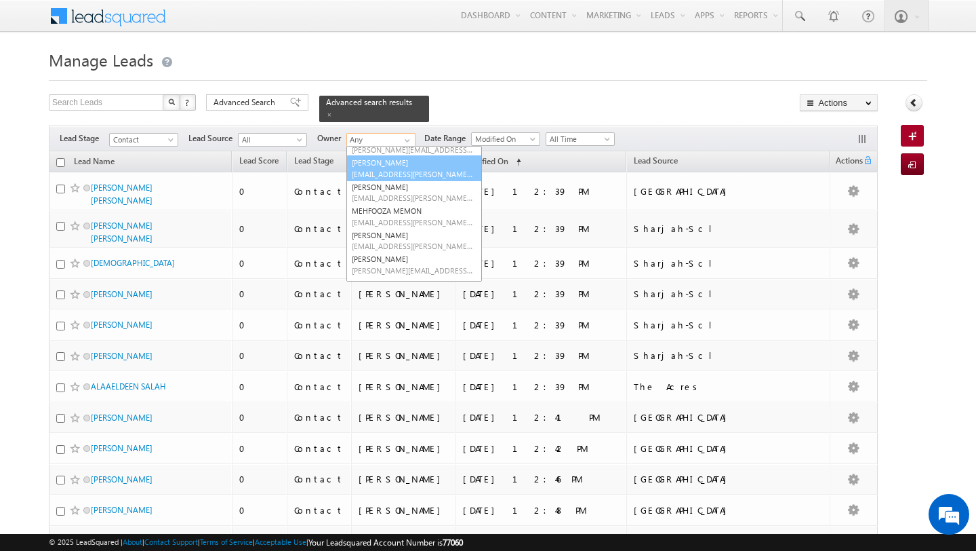
scroll to position [68, 0]
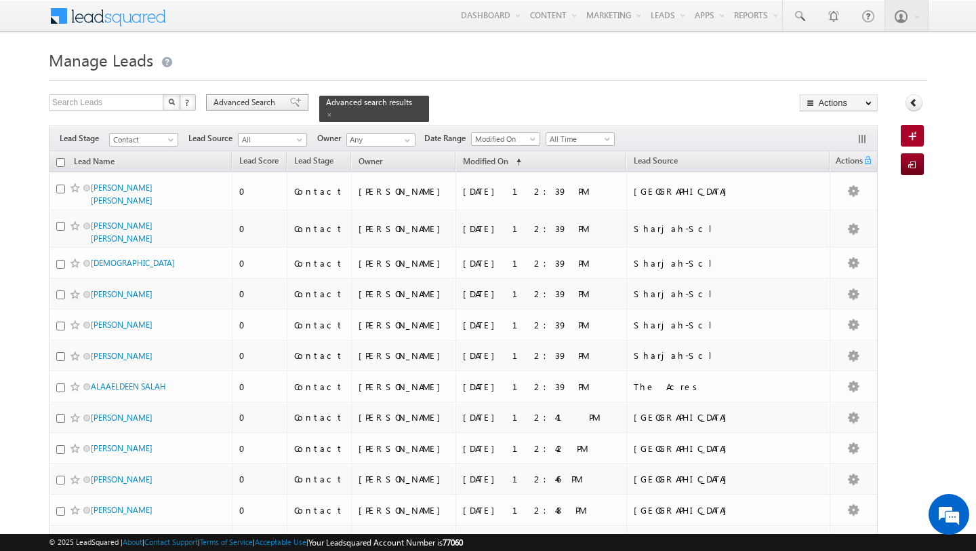
click at [239, 97] on span "Advanced Search" at bounding box center [247, 102] width 66 height 12
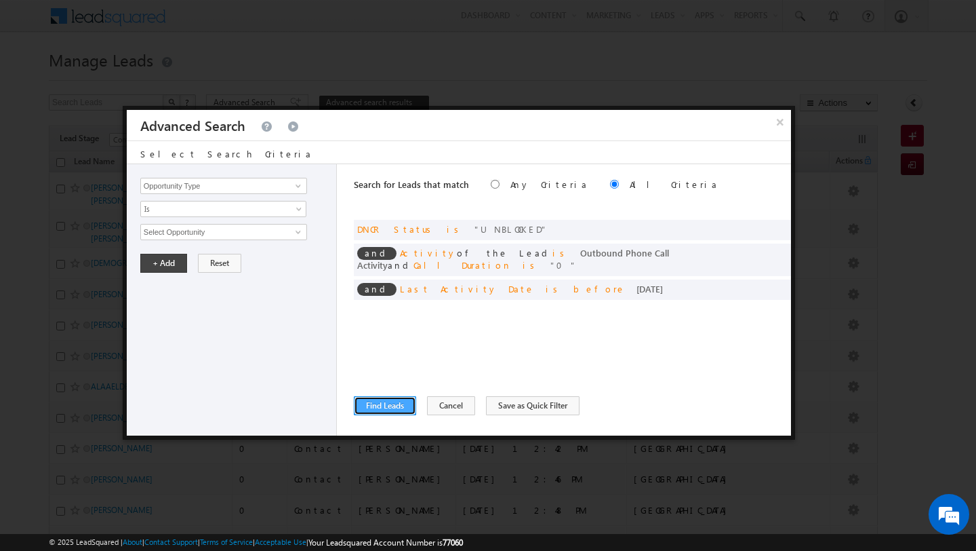
click at [392, 402] on button "Find Leads" at bounding box center [385, 405] width 62 height 19
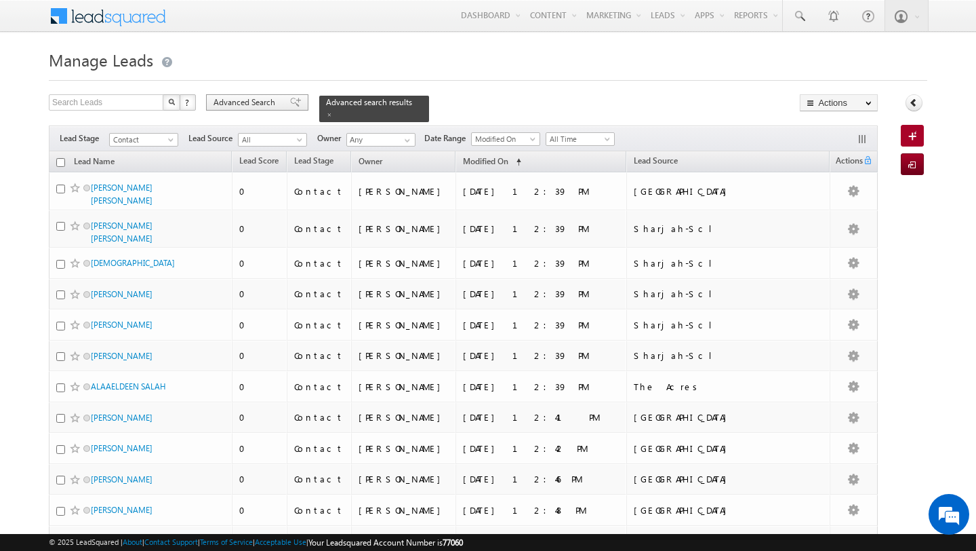
click at [253, 104] on span "Advanced Search" at bounding box center [247, 102] width 66 height 12
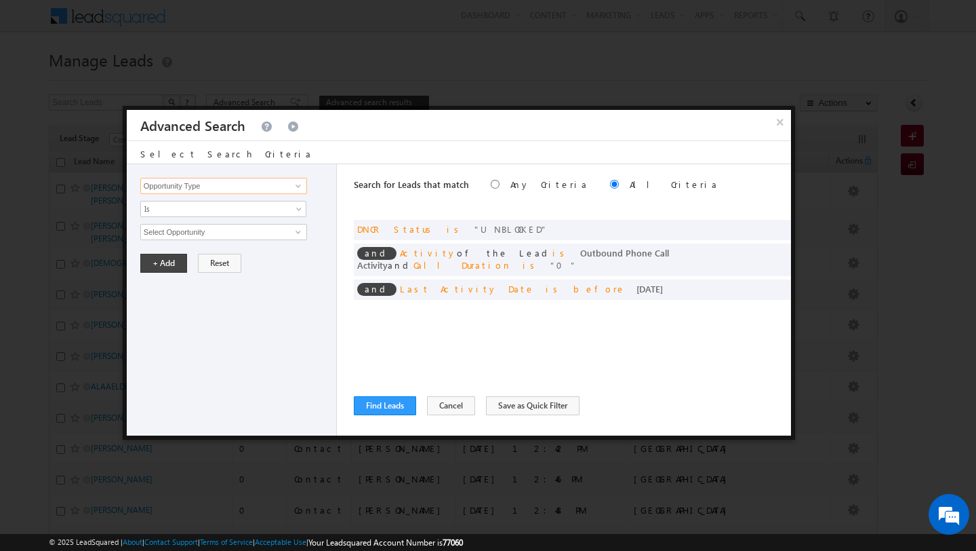
click at [264, 185] on input "Opportunity Type" at bounding box center [223, 186] width 167 height 16
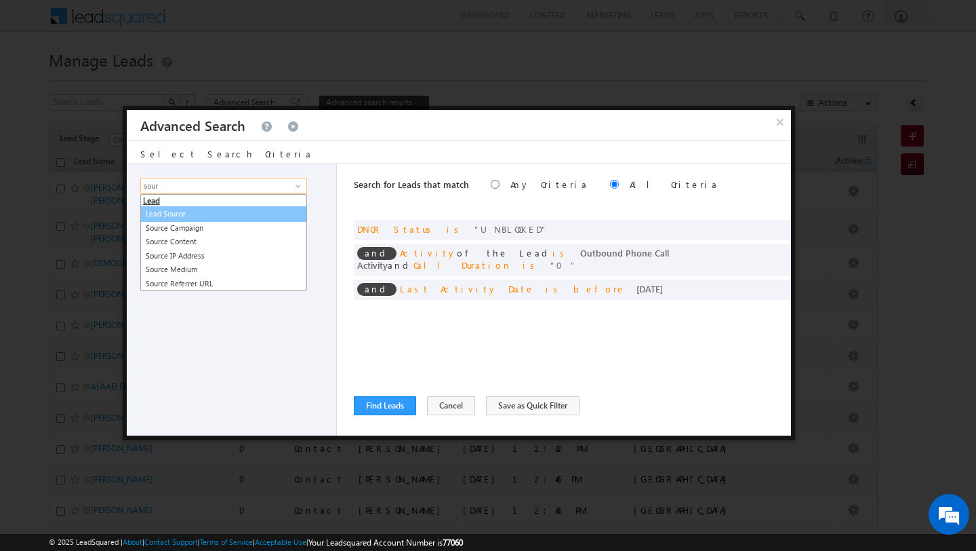
click at [227, 212] on link "Lead Source" at bounding box center [223, 214] width 167 height 16
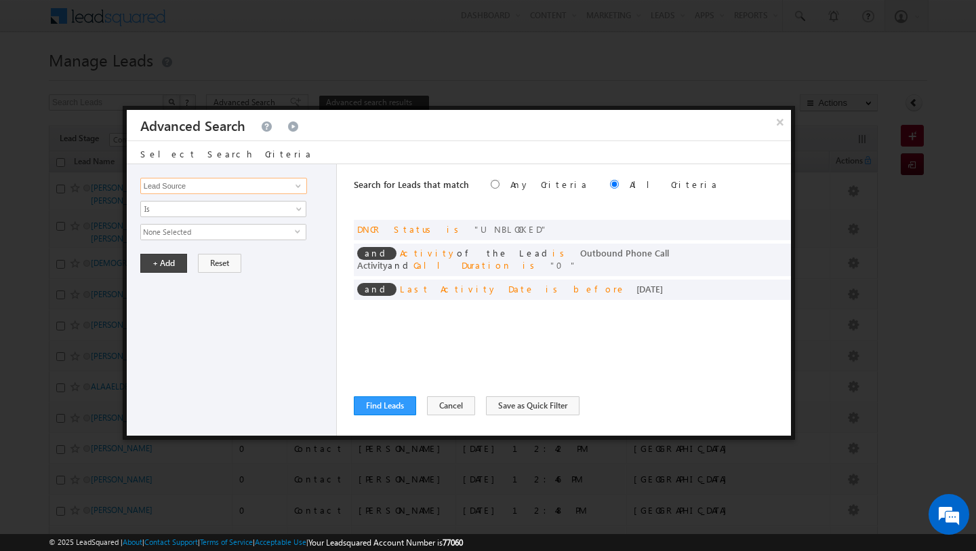
type input "Lead Source"
click at [264, 237] on span "None Selected" at bounding box center [218, 231] width 154 height 15
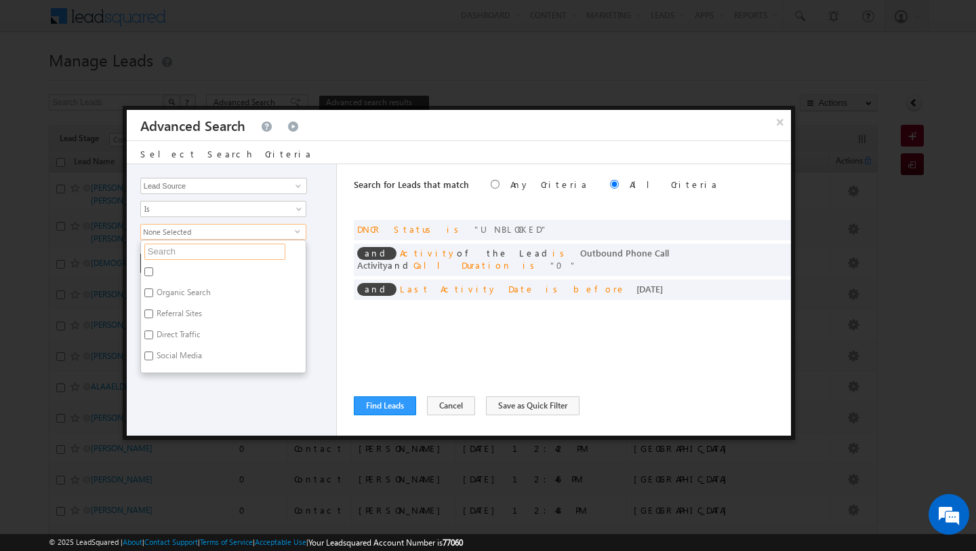
click at [204, 254] on input "text" at bounding box center [214, 251] width 141 height 16
type input "downtow"
click at [169, 274] on label "DOWNTOWN DUBAI" at bounding box center [219, 273] width 157 height 21
click at [153, 274] on input "DOWNTOWN DUBAI" at bounding box center [148, 271] width 9 height 9
checkbox input "true"
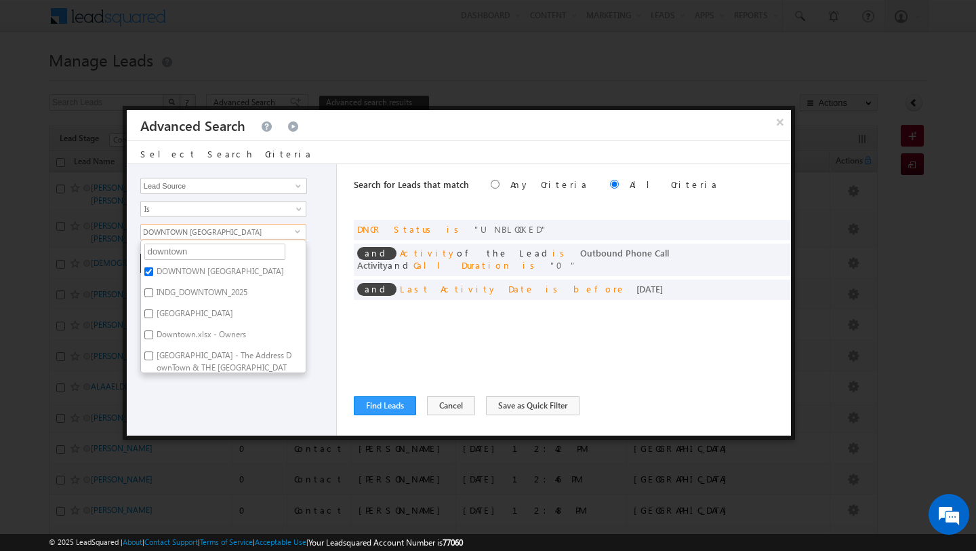
click at [165, 330] on label "Downtown.xlsx - Owners" at bounding box center [200, 336] width 119 height 21
click at [153, 330] on input "Downtown.xlsx - Owners" at bounding box center [148, 334] width 9 height 9
checkbox input "true"
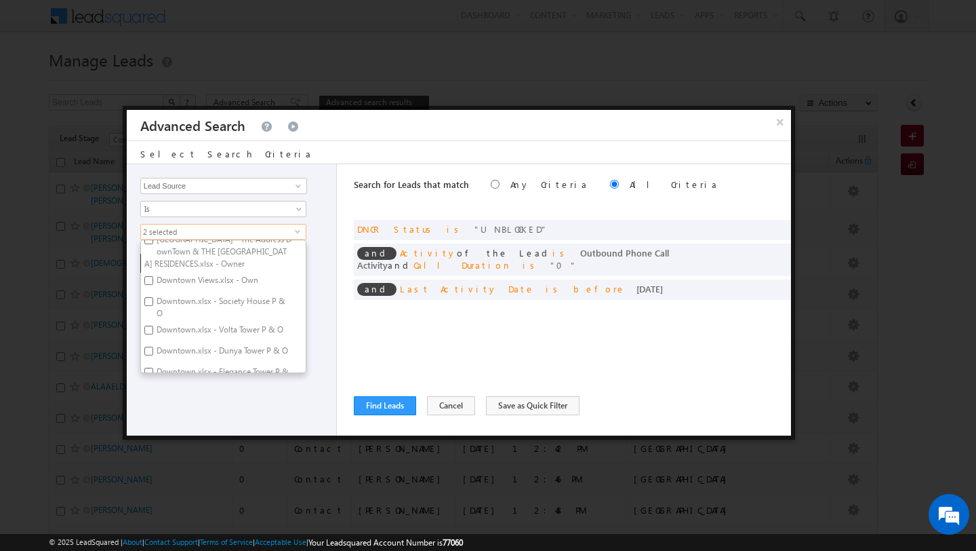
click at [160, 252] on label "Burj Lake Hotel - The Address DownTown & THE DUBAI MALL RESIDENCES.xlsx - Owner" at bounding box center [223, 251] width 165 height 41
click at [153, 244] on input "Burj Lake Hotel - The Address DownTown & THE DUBAI MALL RESIDENCES.xlsx - Owner" at bounding box center [148, 239] width 9 height 9
checkbox input "true"
click at [161, 284] on label "Downtown Views.xlsx - Own" at bounding box center [206, 287] width 131 height 21
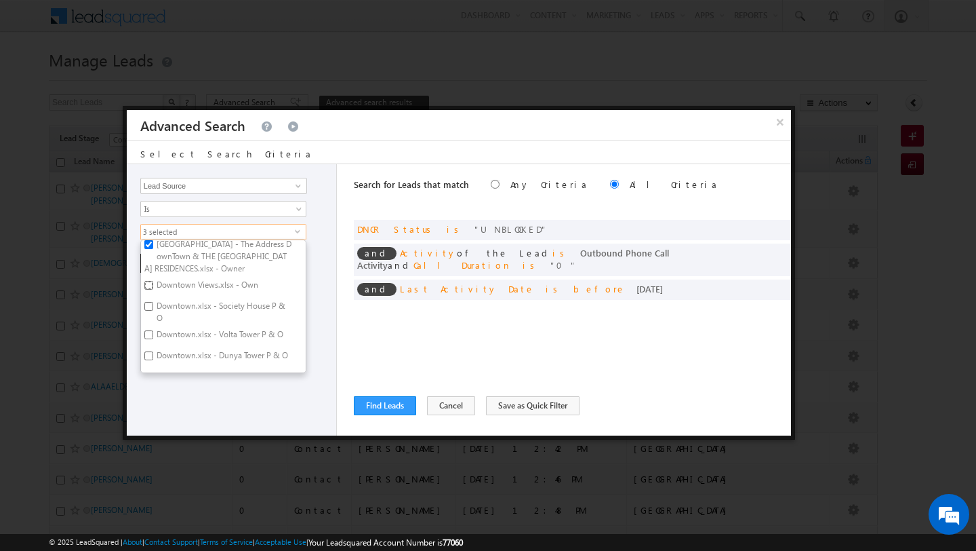
click at [153, 284] on input "Downtown Views.xlsx - Own" at bounding box center [148, 285] width 9 height 9
checkbox input "true"
click at [161, 308] on label "Downtown.xlsx - Society House P & O" at bounding box center [223, 312] width 165 height 28
click at [153, 308] on input "Downtown.xlsx - Society House P & O" at bounding box center [148, 306] width 9 height 9
checkbox input "true"
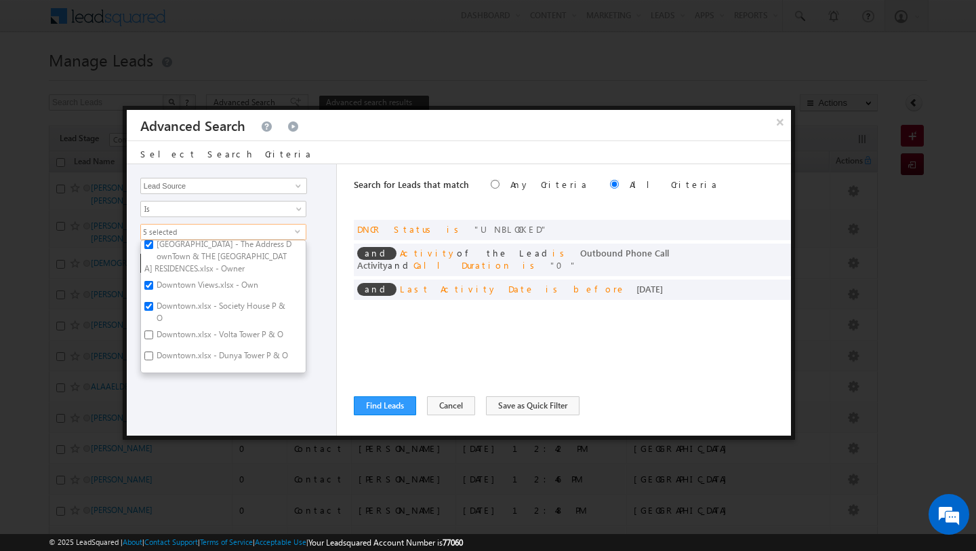
click at [161, 335] on label "Downtown.xlsx - Volta Tower P & O" at bounding box center [219, 336] width 156 height 21
click at [153, 335] on input "Downtown.xlsx - Volta Tower P & O" at bounding box center [148, 334] width 9 height 9
checkbox input "true"
click at [158, 313] on label "Downtown.xlsx - Dunya Tower P & O" at bounding box center [221, 316] width 161 height 21
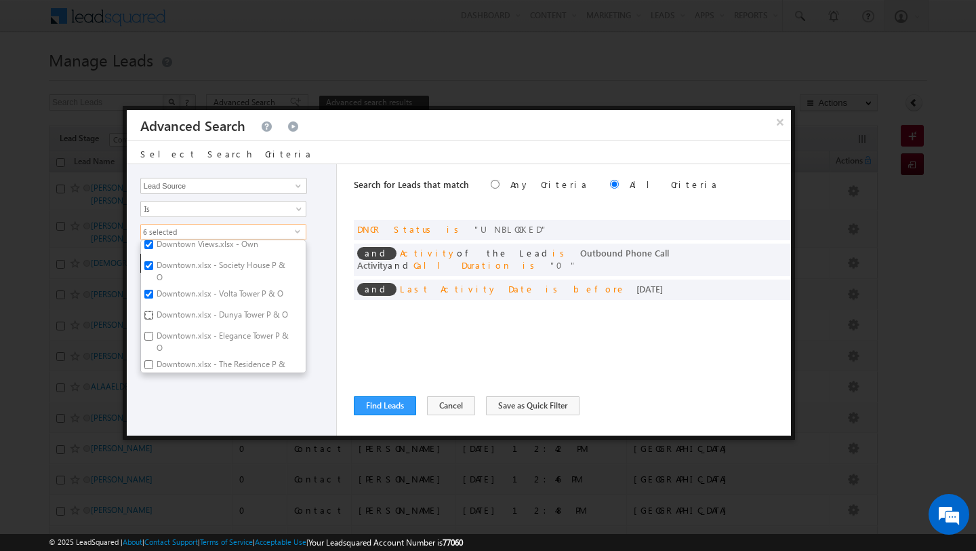
click at [153, 313] on input "Downtown.xlsx - Dunya Tower P & O" at bounding box center [148, 315] width 9 height 9
checkbox input "true"
click at [159, 330] on label "Downtown.xlsx - Elegance Tower P & O" at bounding box center [223, 341] width 165 height 28
click at [153, 332] on input "Downtown.xlsx - Elegance Tower P & O" at bounding box center [148, 336] width 9 height 9
checkbox input "true"
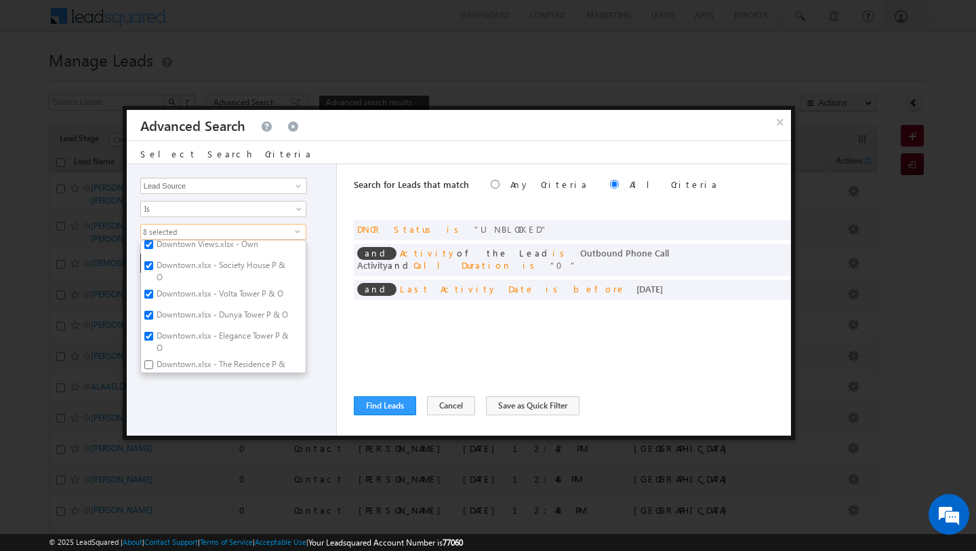
click at [159, 359] on label "Downtown.xlsx - The Residence P & O" at bounding box center [223, 370] width 165 height 28
click at [153, 360] on input "Downtown.xlsx - The Residence P & O" at bounding box center [148, 364] width 9 height 9
checkbox input "true"
click at [160, 319] on label "DOWNTOWN TRANSFER TILL 30 AUGEST 2024.xlsx - Sheet1" at bounding box center [223, 329] width 165 height 28
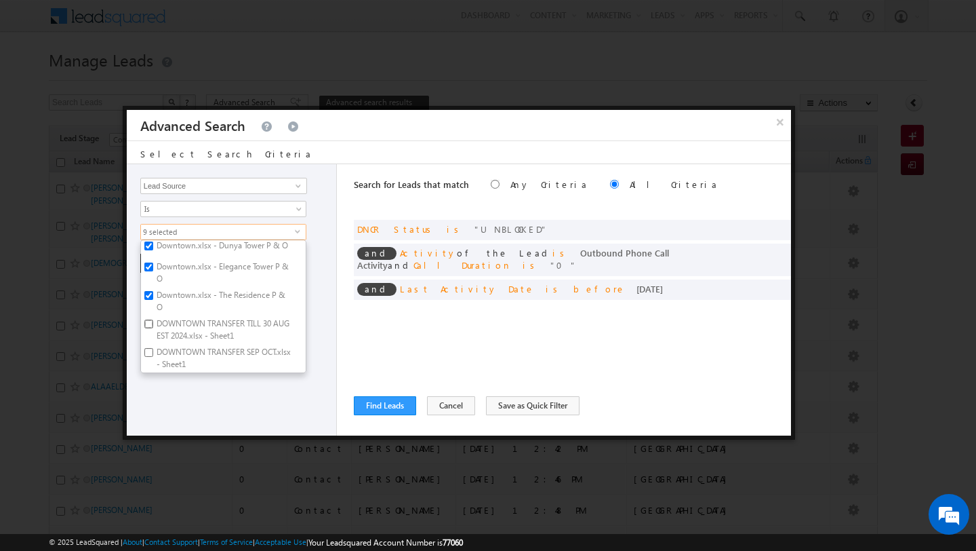
click at [153, 319] on input "DOWNTOWN TRANSFER TILL 30 AUGEST 2024.xlsx - Sheet1" at bounding box center [148, 323] width 9 height 9
checkbox input "true"
click at [162, 362] on label "DOWNTOWN TRANSFER SEP OCT.xlsx - Sheet1" at bounding box center [223, 358] width 165 height 28
click at [153, 357] on input "DOWNTOWN TRANSFER SEP OCT.xlsx - Sheet1" at bounding box center [148, 352] width 9 height 9
checkbox input "true"
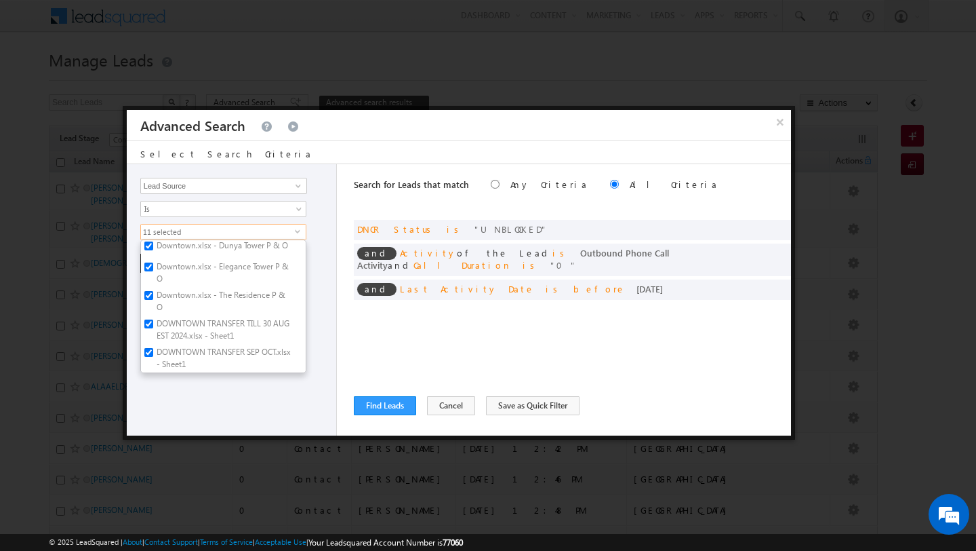
click at [168, 402] on div "Opportunity Type Lead Activity Task Sales Group Prospect Id Address 1 Address 2…" at bounding box center [232, 299] width 210 height 271
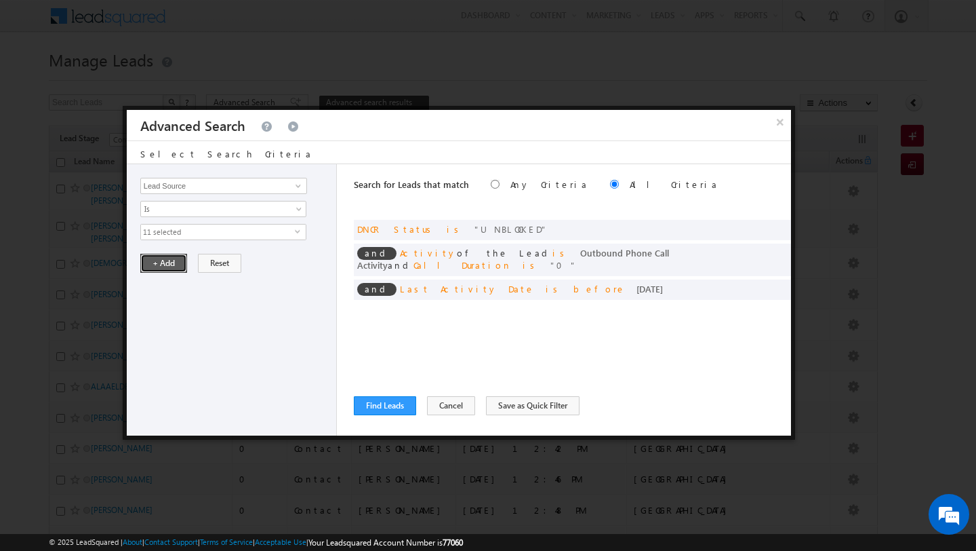
click at [160, 265] on button "+ Add" at bounding box center [163, 263] width 47 height 19
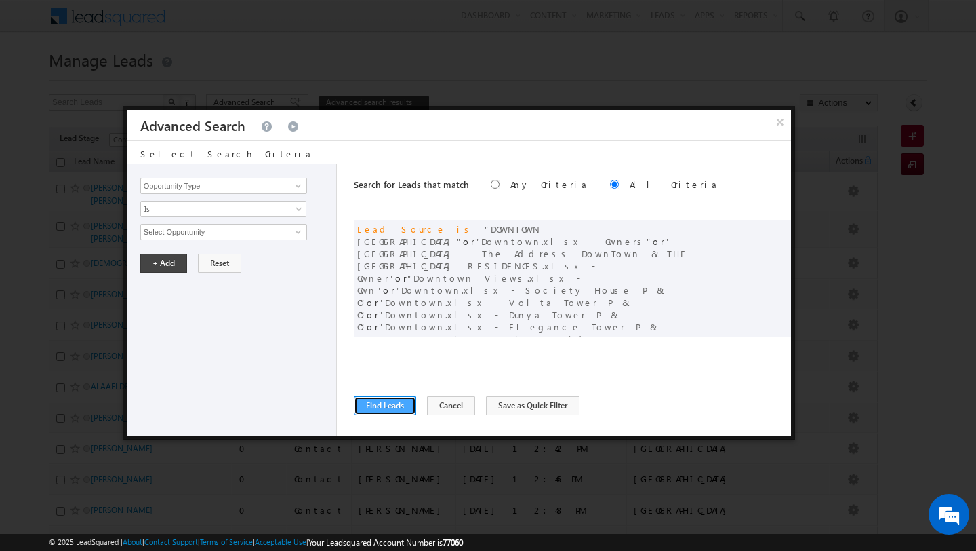
click at [371, 409] on button "Find Leads" at bounding box center [385, 405] width 62 height 19
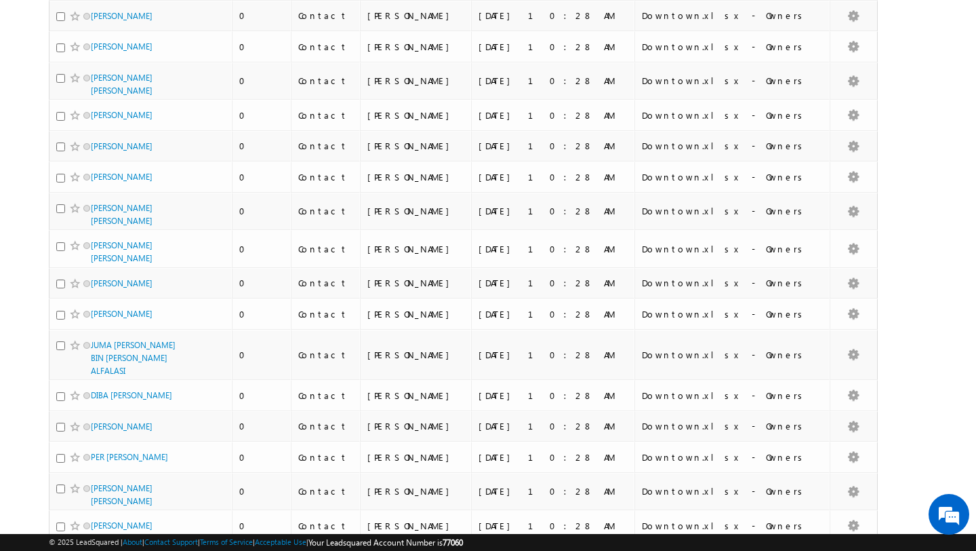
scroll to position [0, 0]
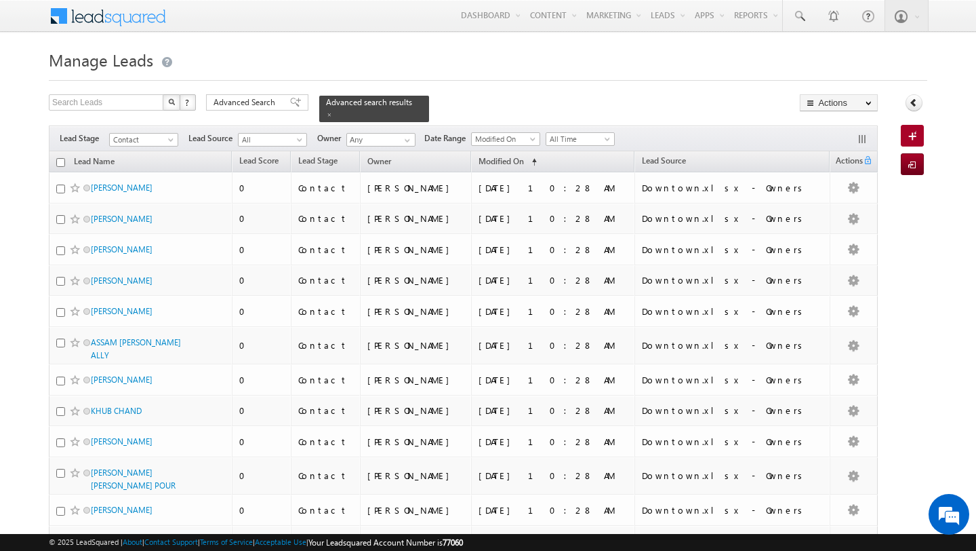
click at [239, 106] on span "Advanced Search" at bounding box center [247, 102] width 66 height 12
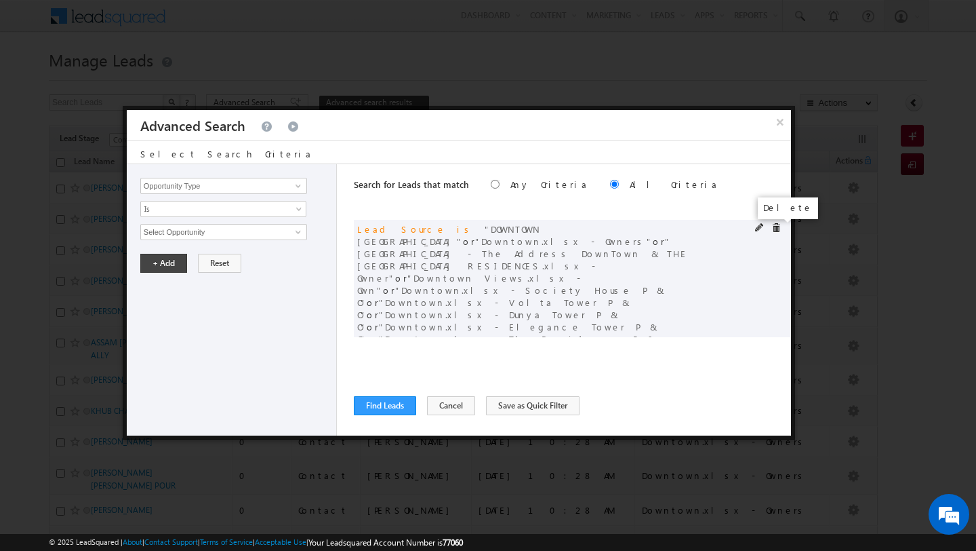
click at [774, 228] on span at bounding box center [776, 227] width 9 height 9
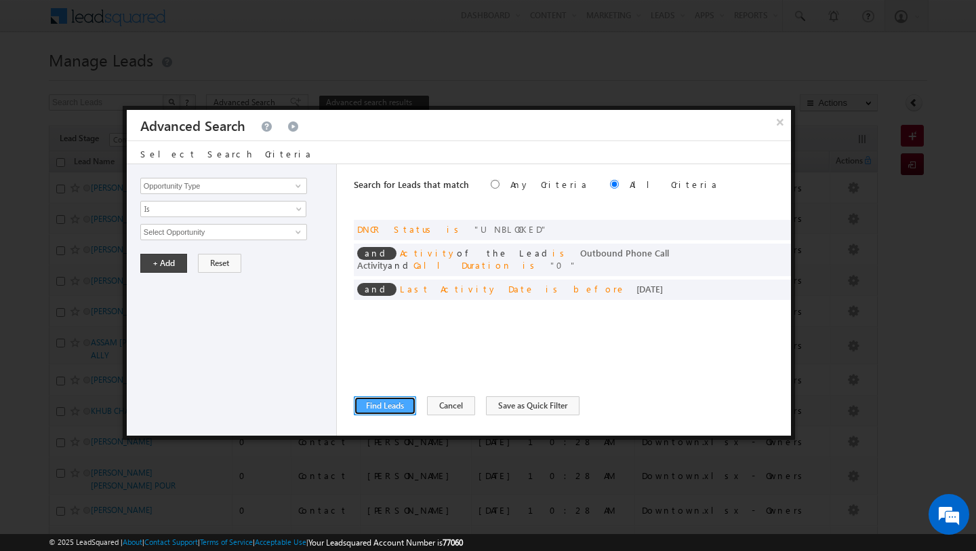
click at [381, 408] on button "Find Leads" at bounding box center [385, 405] width 62 height 19
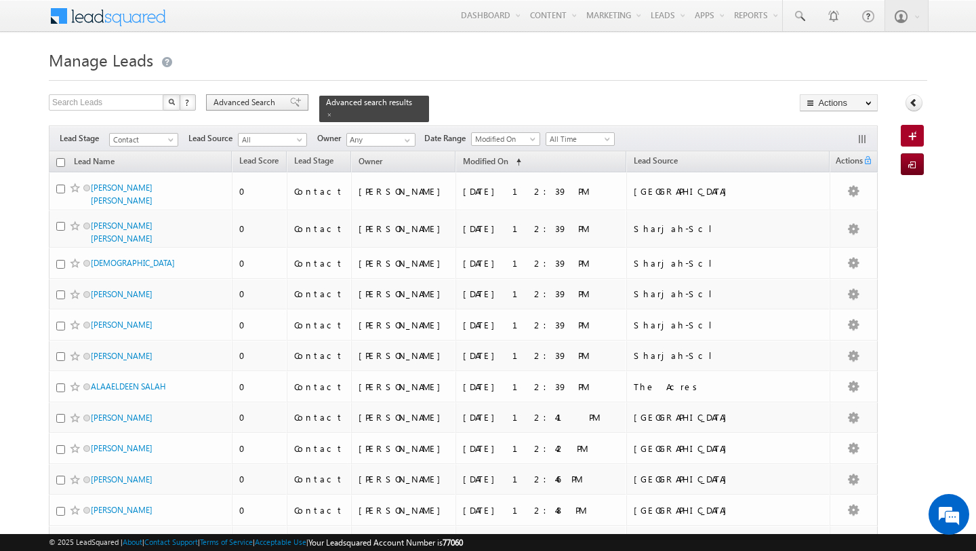
click at [260, 97] on span "Advanced Search" at bounding box center [247, 102] width 66 height 12
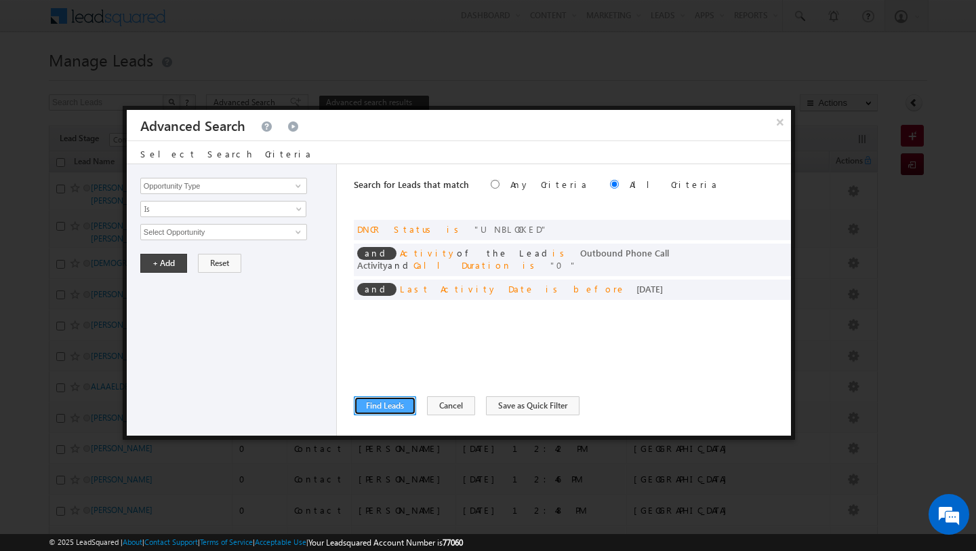
click at [382, 405] on button "Find Leads" at bounding box center [385, 405] width 62 height 19
